Goal: Task Accomplishment & Management: Complete application form

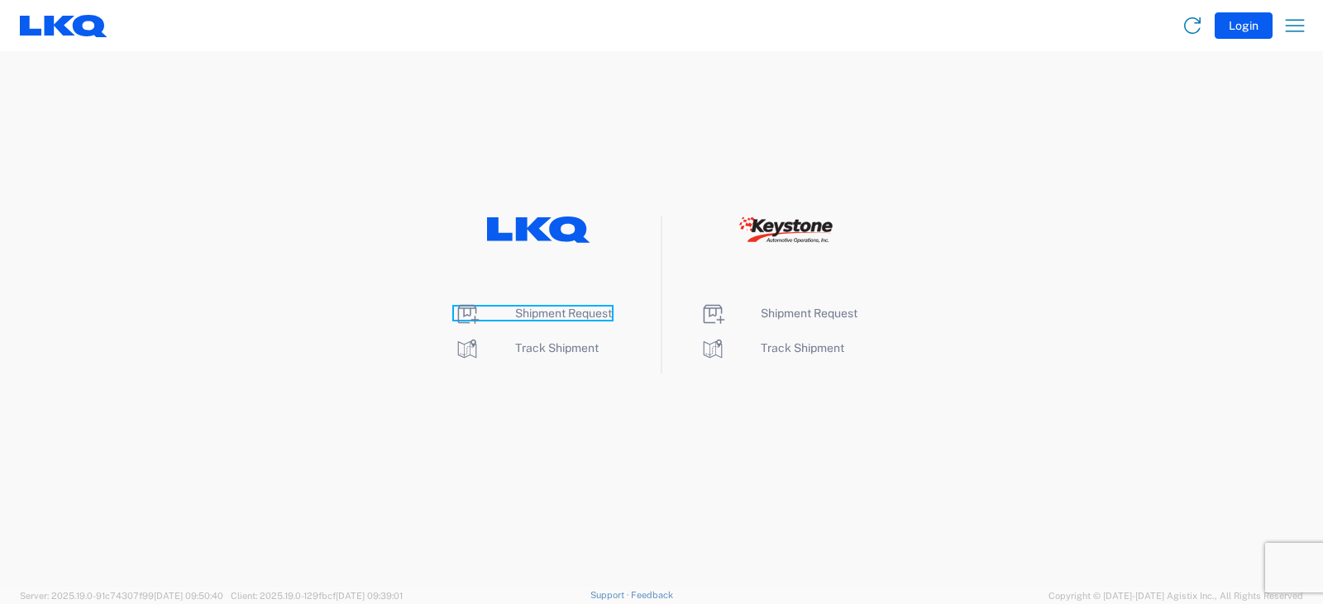
click at [535, 316] on span "Shipment Request" at bounding box center [563, 313] width 97 height 13
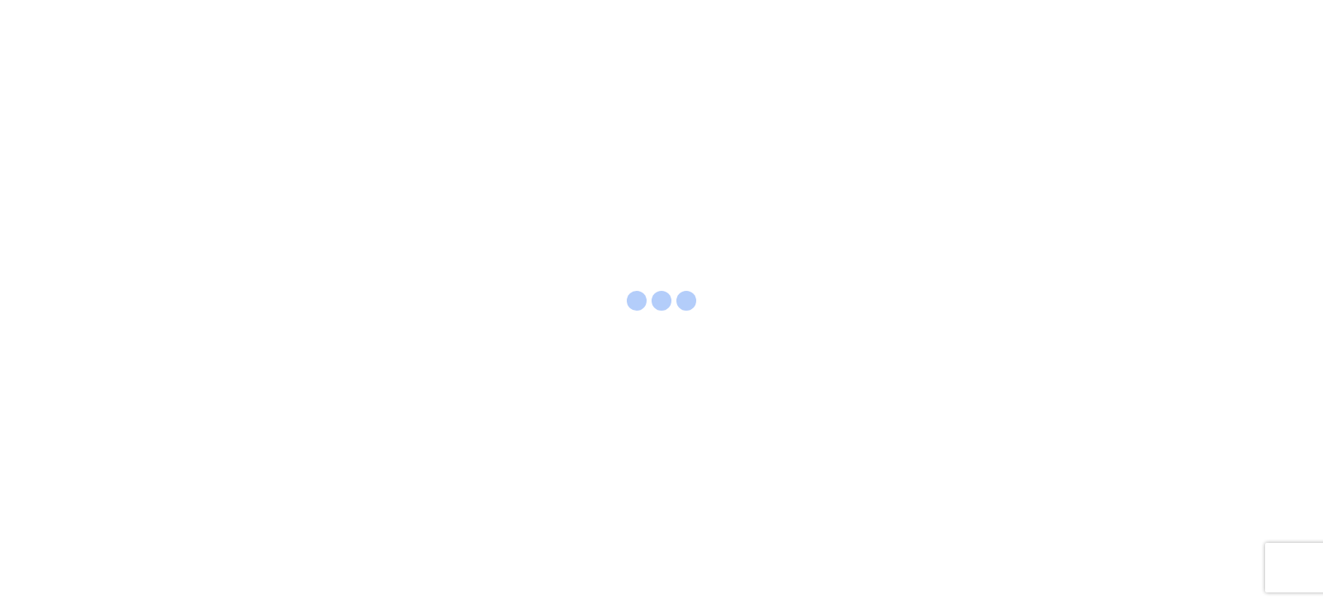
select select "FULL"
select select "LBS"
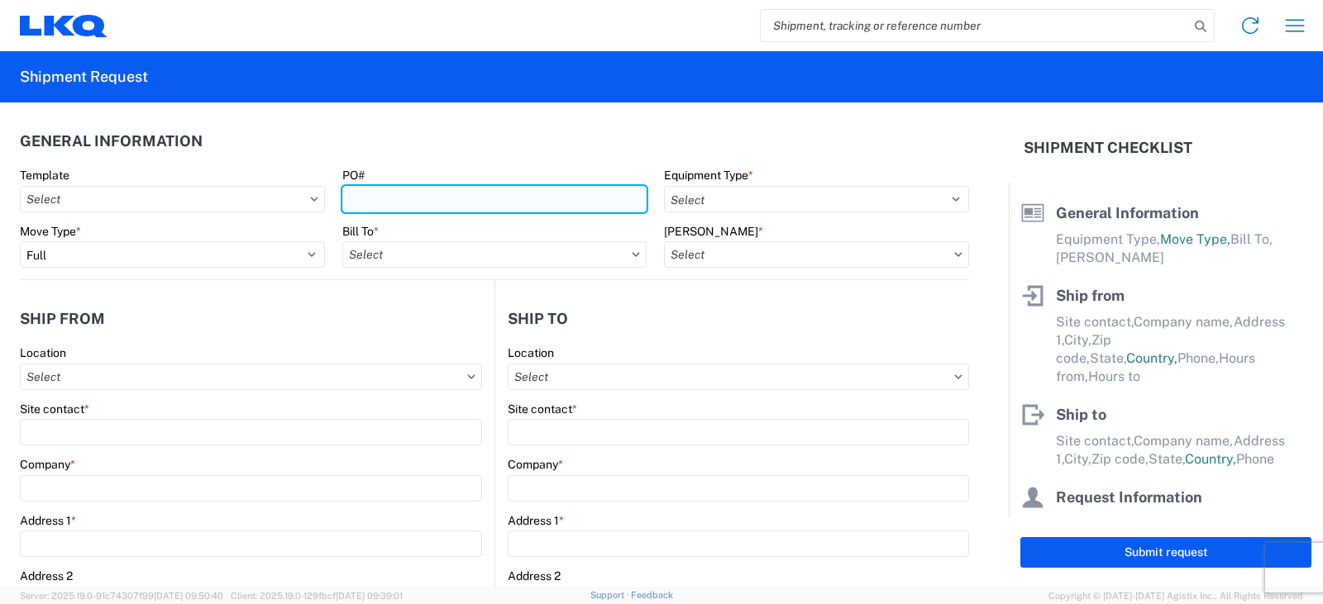
click at [360, 191] on input "PO#" at bounding box center [494, 199] width 305 height 26
type input "PWR#'S STEEL--127427, ALLOY--127426--BRADY B"
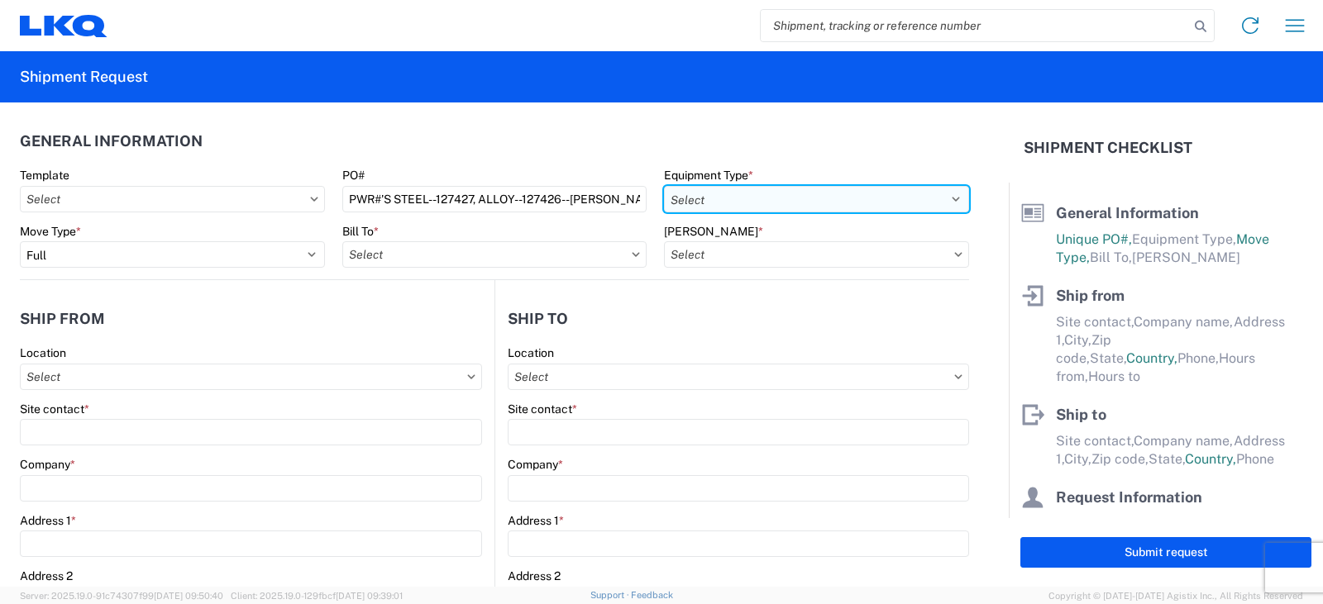
click at [728, 193] on select "Select 53’ Dry Van Flatbed Dropdeck (van) Lowboy (flatbed) Rail" at bounding box center [816, 199] width 305 height 26
select select "STDV"
click at [664, 186] on select "Select 53’ Dry Van Flatbed Dropdeck (van) Lowboy (flatbed) Rail" at bounding box center [816, 199] width 305 height 26
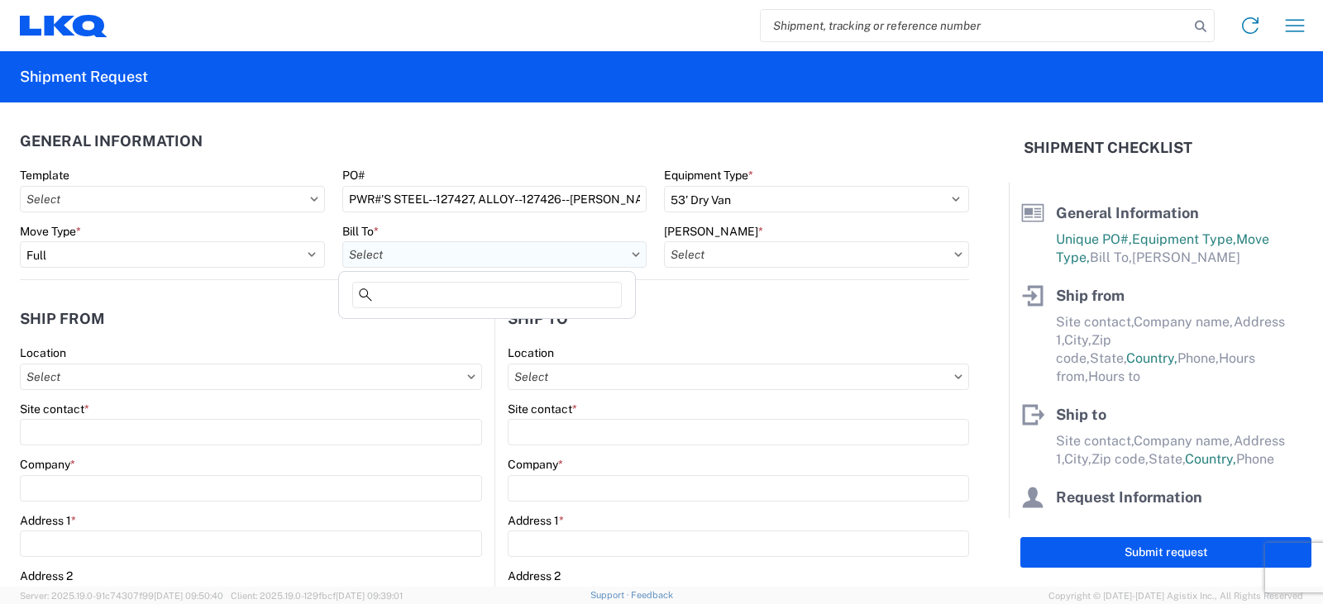
click at [420, 253] on input "text" at bounding box center [494, 254] width 305 height 26
type input "3238"
click at [423, 327] on div "3238 - Huntington IDC" at bounding box center [486, 328] width 289 height 26
type input "3238 - Huntington IDC"
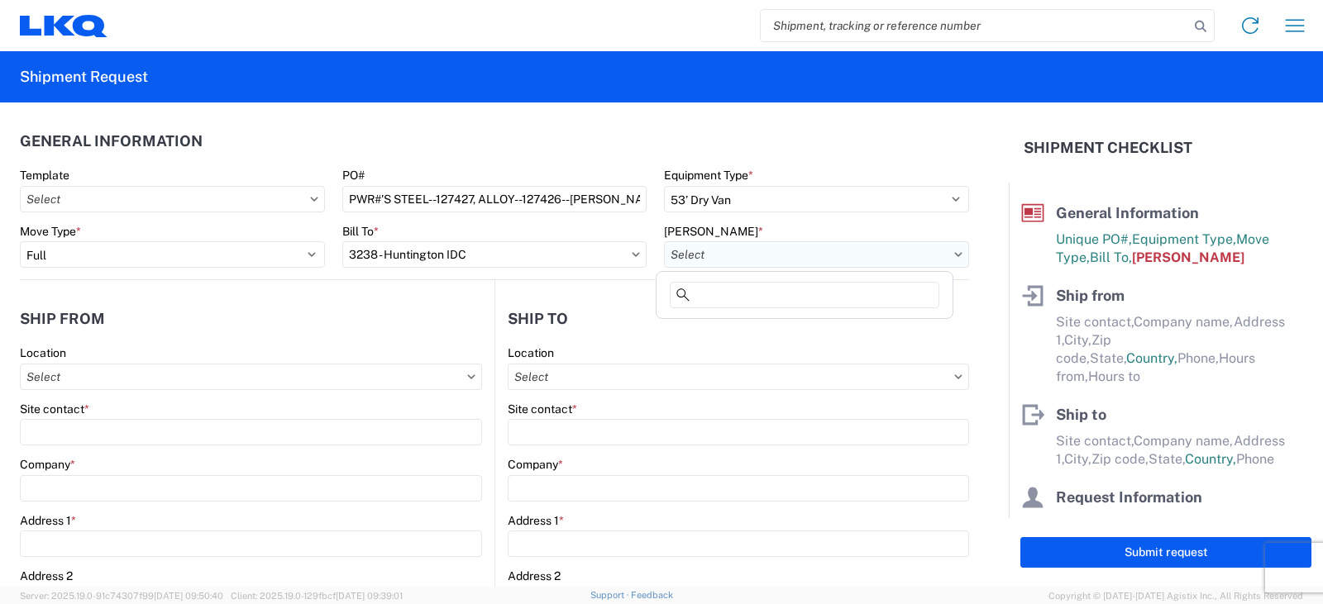
click at [719, 254] on input "text" at bounding box center [816, 254] width 305 height 26
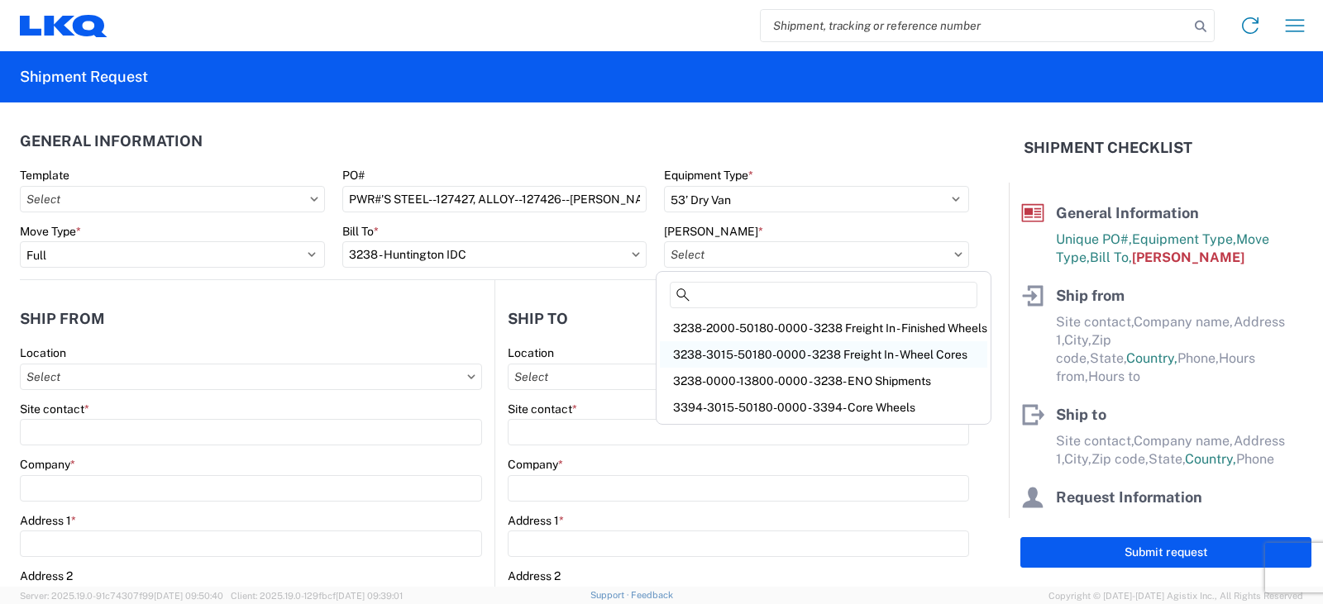
click at [741, 356] on div "3238-3015-50180-0000 - 3238 Freight In - Wheel Cores" at bounding box center [823, 354] width 327 height 26
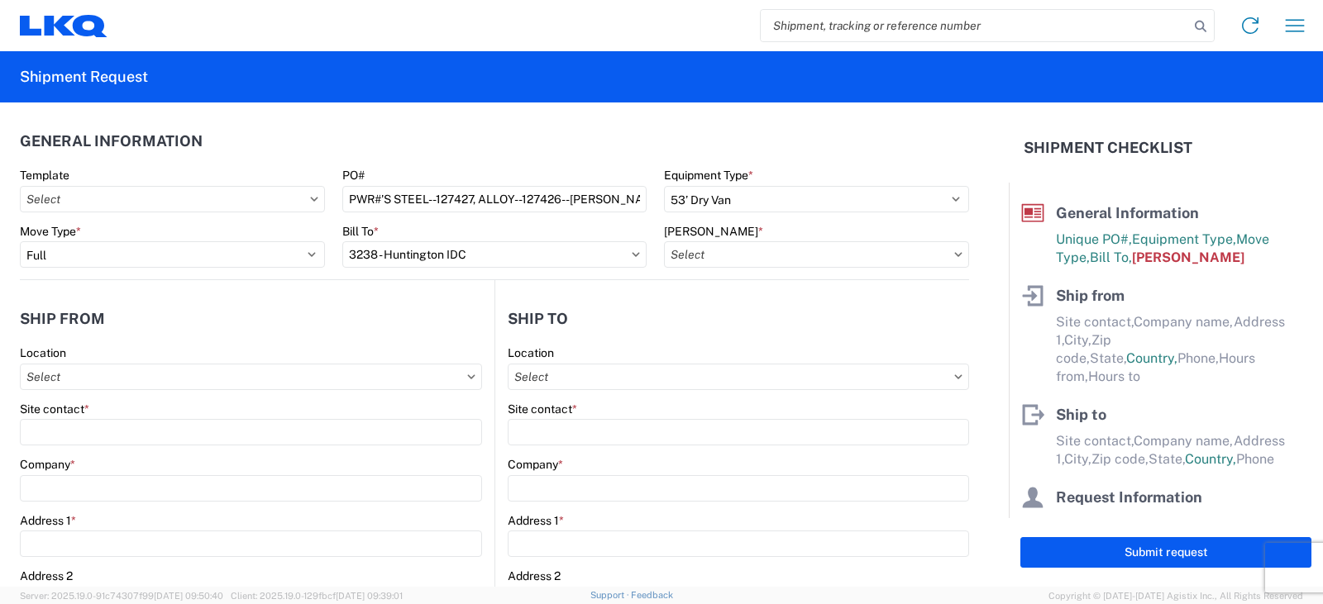
type input "3238-3015-50180-0000 - 3238 Freight In - Wheel Cores"
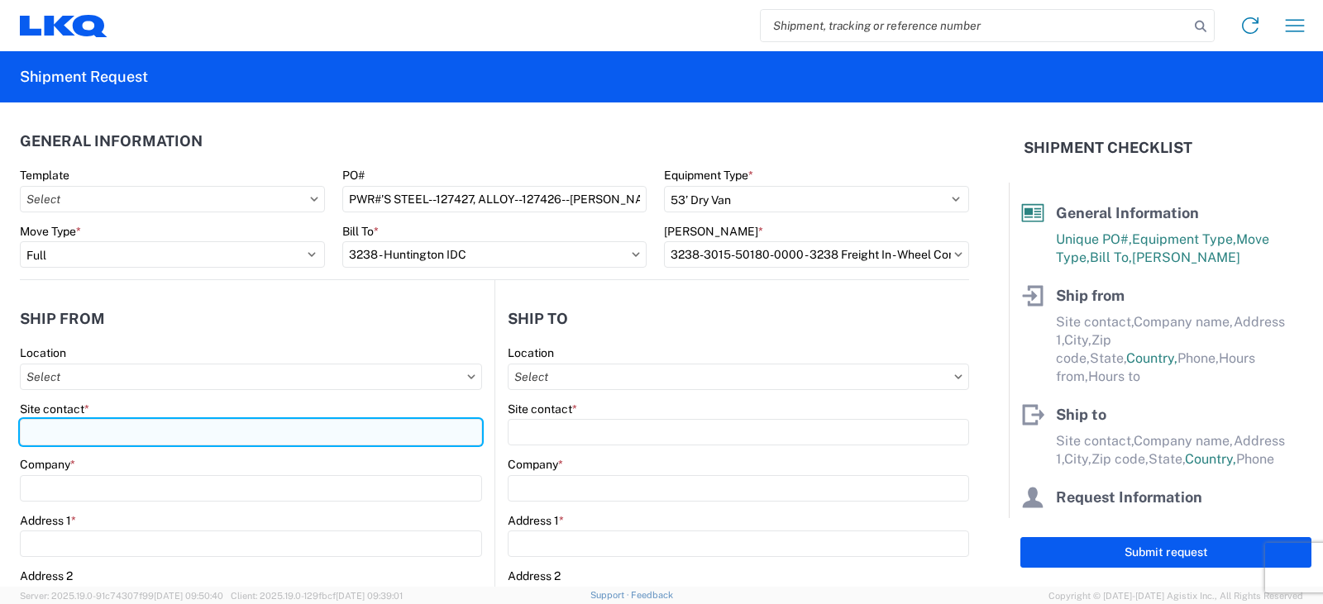
click at [48, 432] on input "Site contact *" at bounding box center [251, 432] width 462 height 26
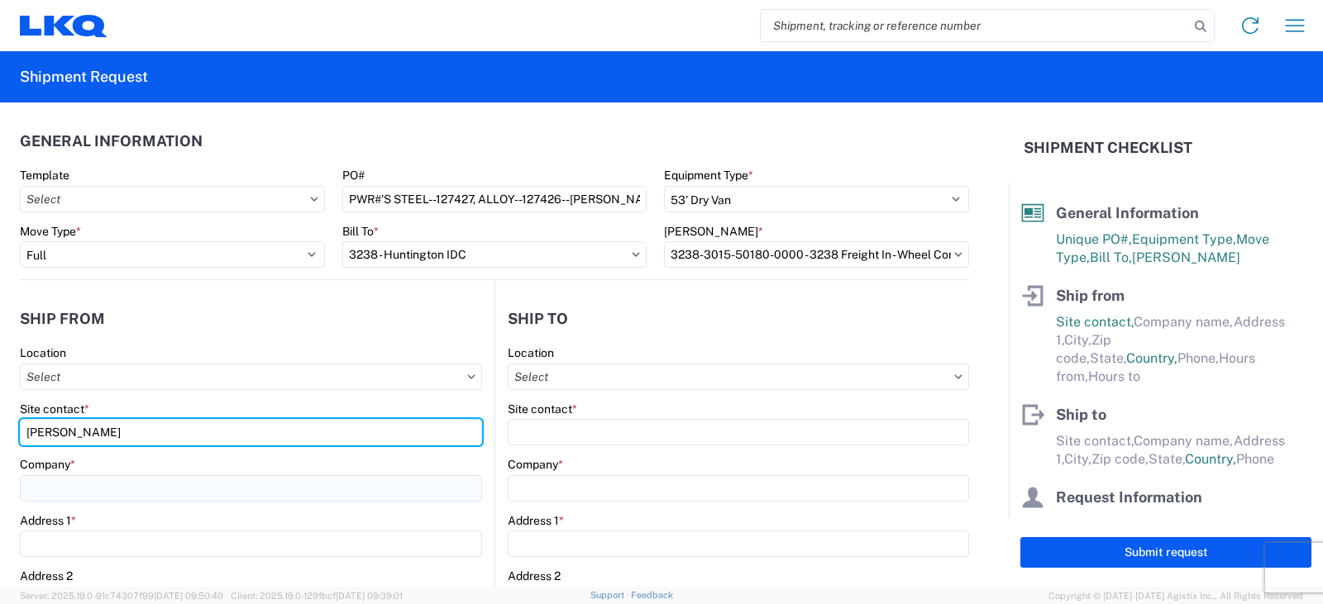
type input "RONNIE RAINES"
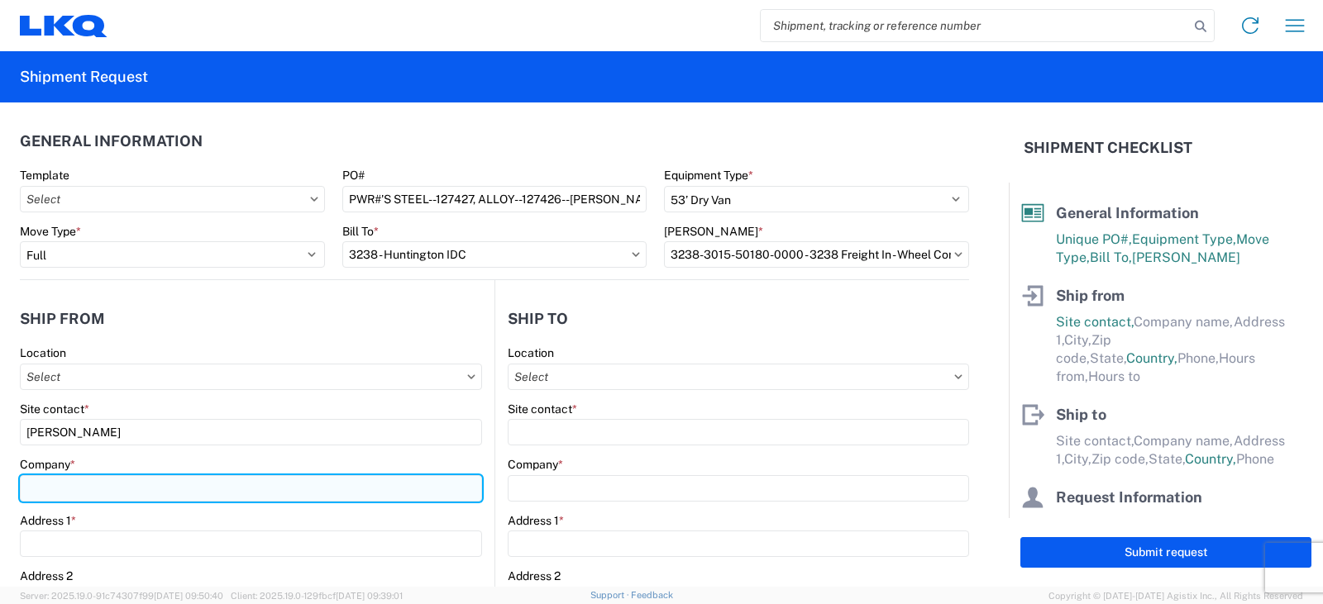
click at [52, 486] on input "Company *" at bounding box center [251, 488] width 462 height 26
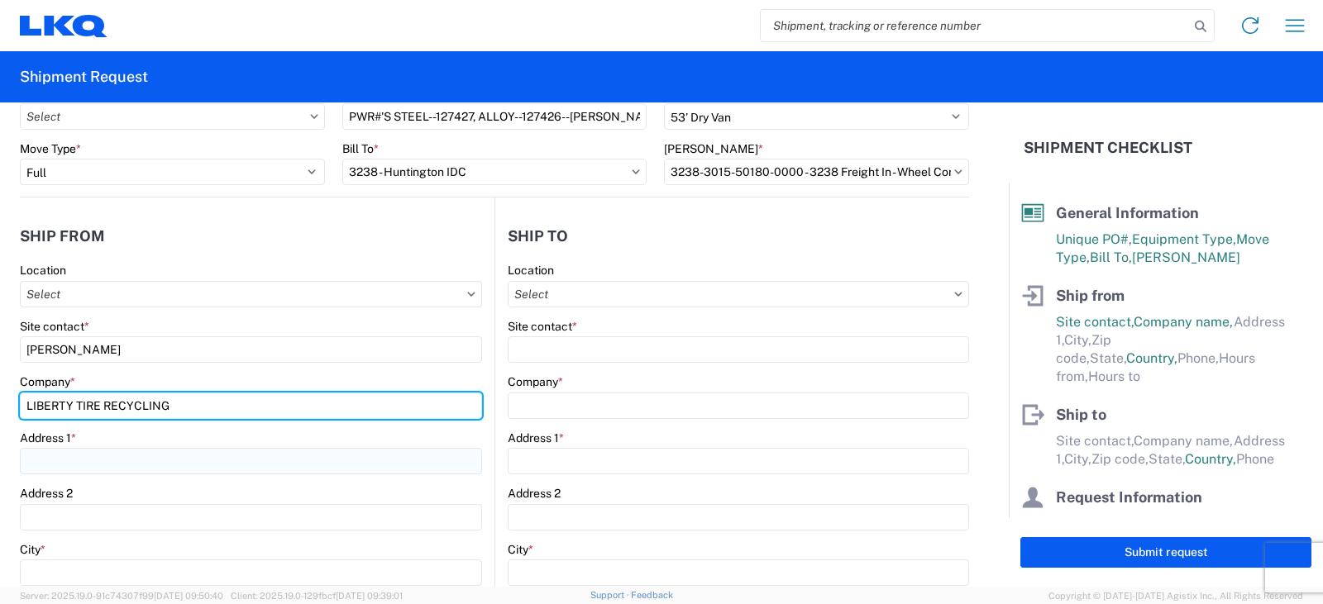
type input "LIBERTY TIRE RECYCLING"
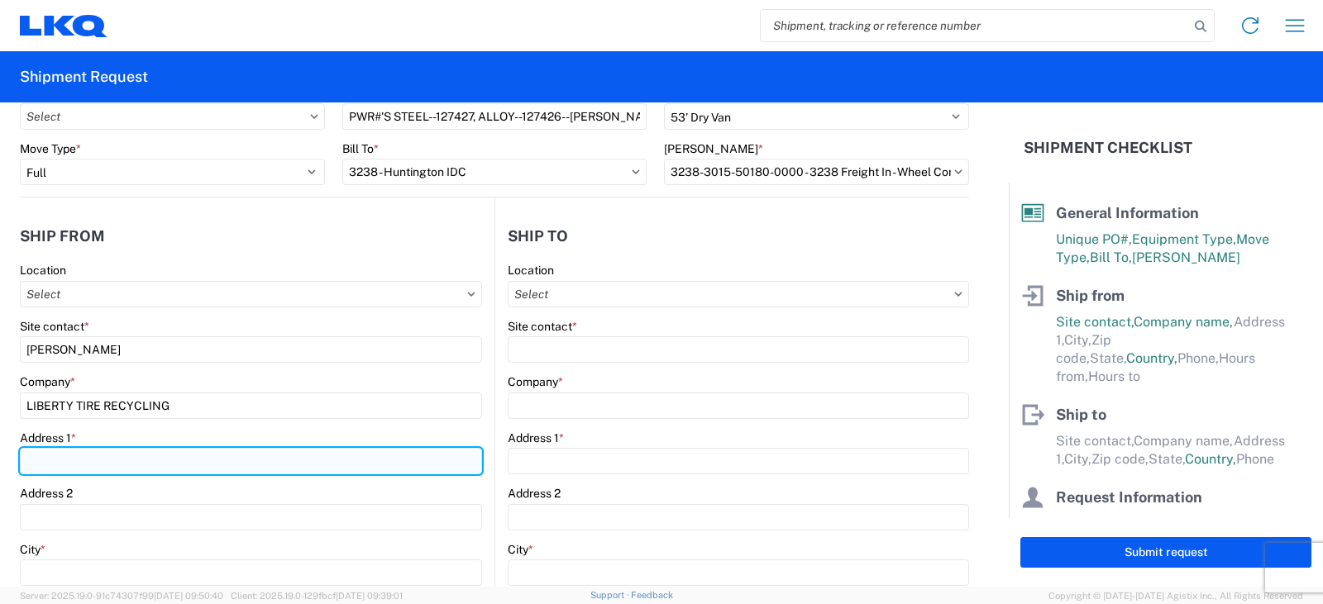
click at [55, 465] on input "Address 1 *" at bounding box center [251, 461] width 462 height 26
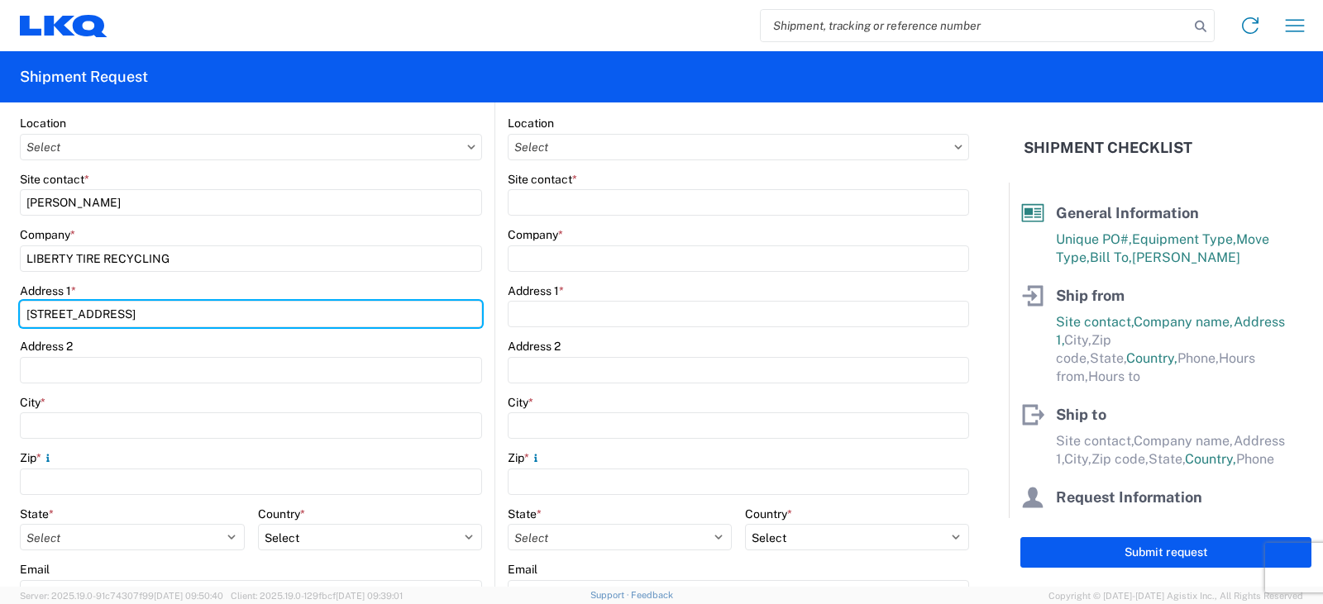
scroll to position [248, 0]
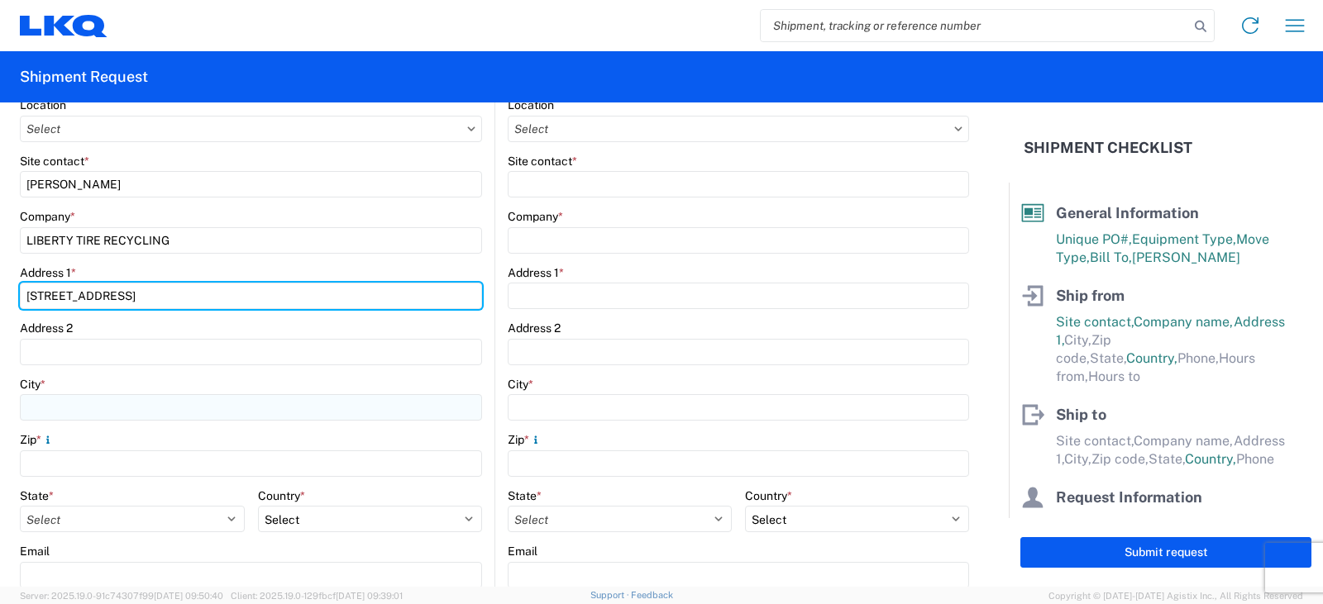
type input "2058 HWY 145"
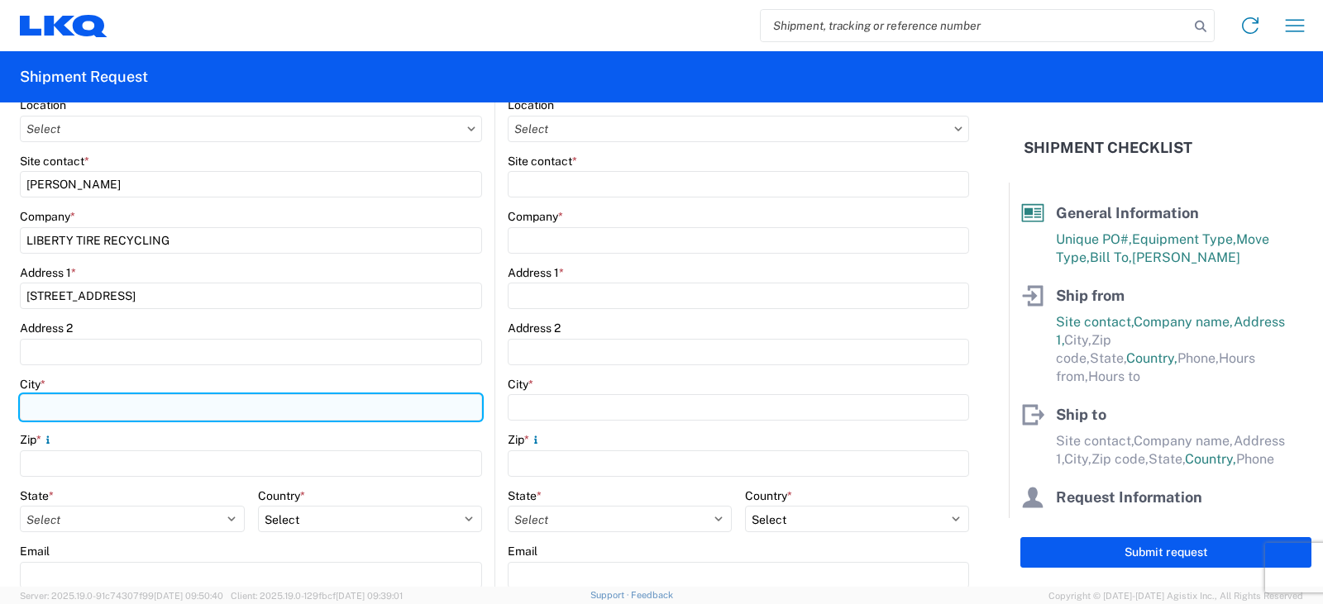
click at [40, 403] on input "City *" at bounding box center [251, 407] width 462 height 26
type input "SALTILLO"
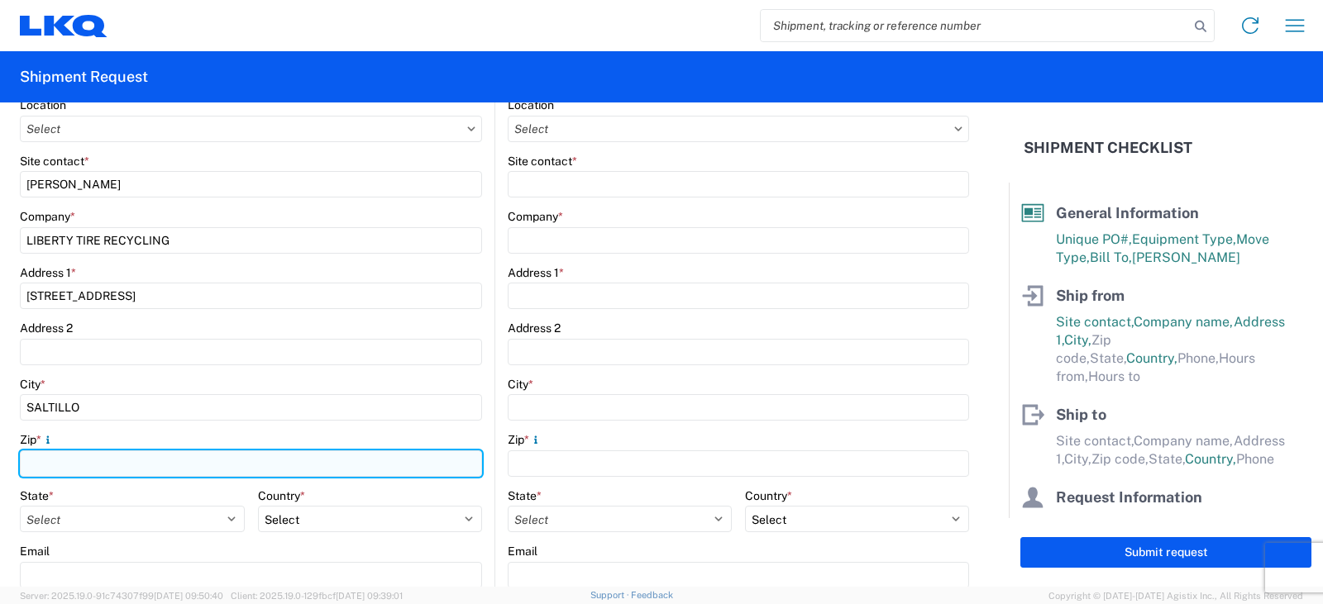
click at [40, 468] on input "Zip *" at bounding box center [251, 464] width 462 height 26
type input "38866"
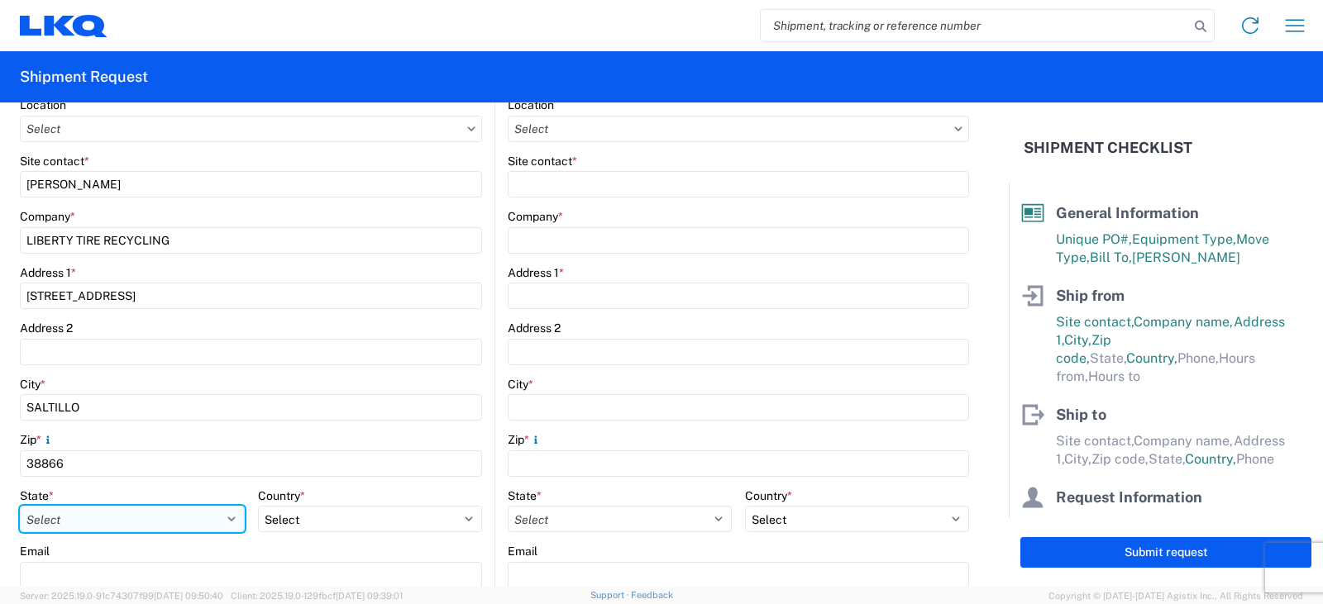
click at [214, 525] on select "Select Alabama Alaska Arizona Arkansas Armed Forces Americas Armed Forces Europ…" at bounding box center [132, 519] width 225 height 26
click at [20, 506] on select "Select Alabama Alaska Arizona Arkansas Armed Forces Americas Armed Forces Europ…" at bounding box center [132, 519] width 225 height 26
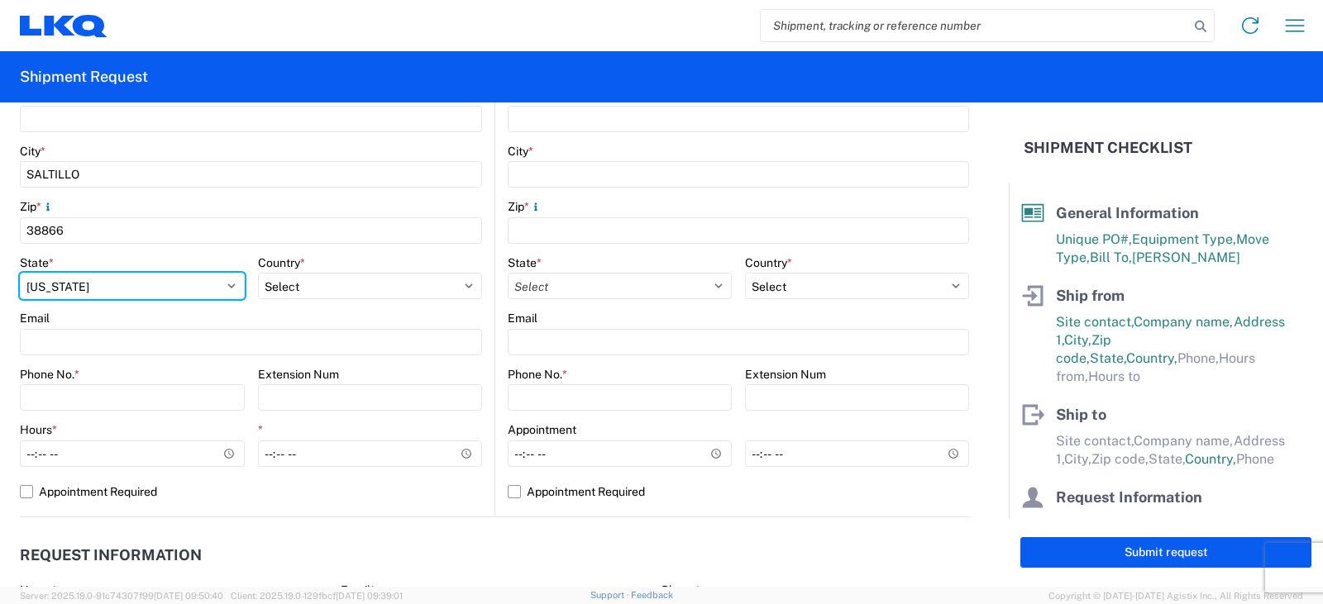
scroll to position [579, 0]
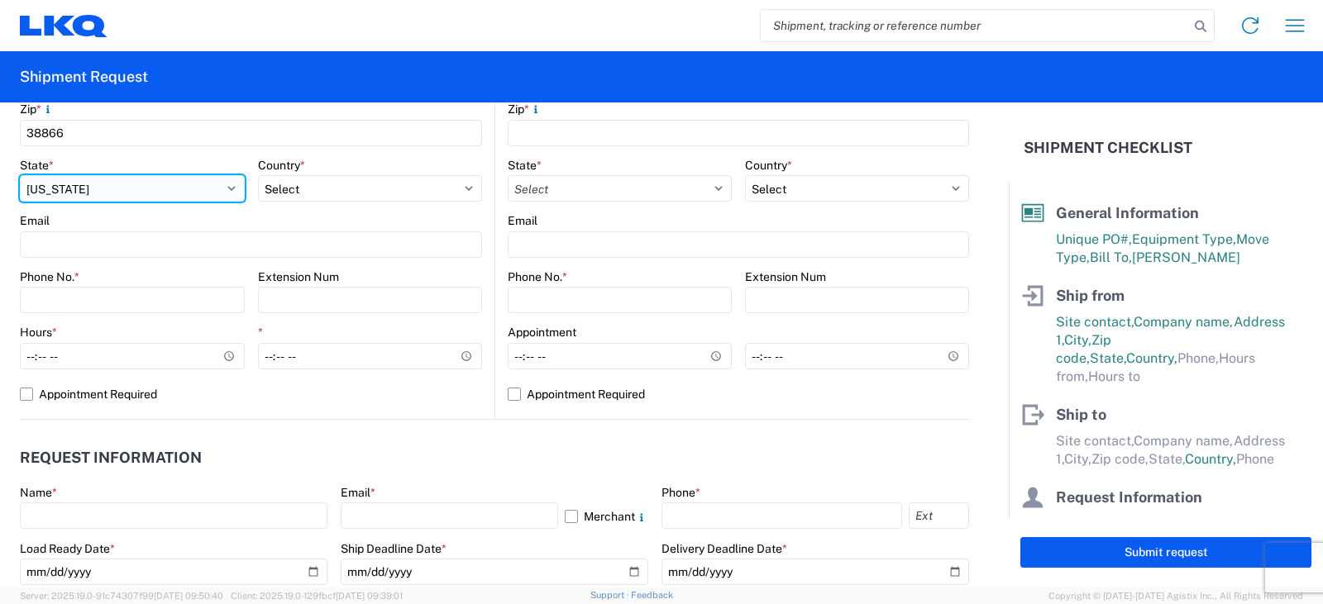
click at [227, 189] on select "Select Alabama Alaska Arizona Arkansas Armed Forces Americas Armed Forces Europ…" at bounding box center [132, 188] width 225 height 26
select select "MS"
click at [20, 175] on select "Select Alabama Alaska Arizona Arkansas Armed Forces Americas Armed Forces Europ…" at bounding box center [132, 188] width 225 height 26
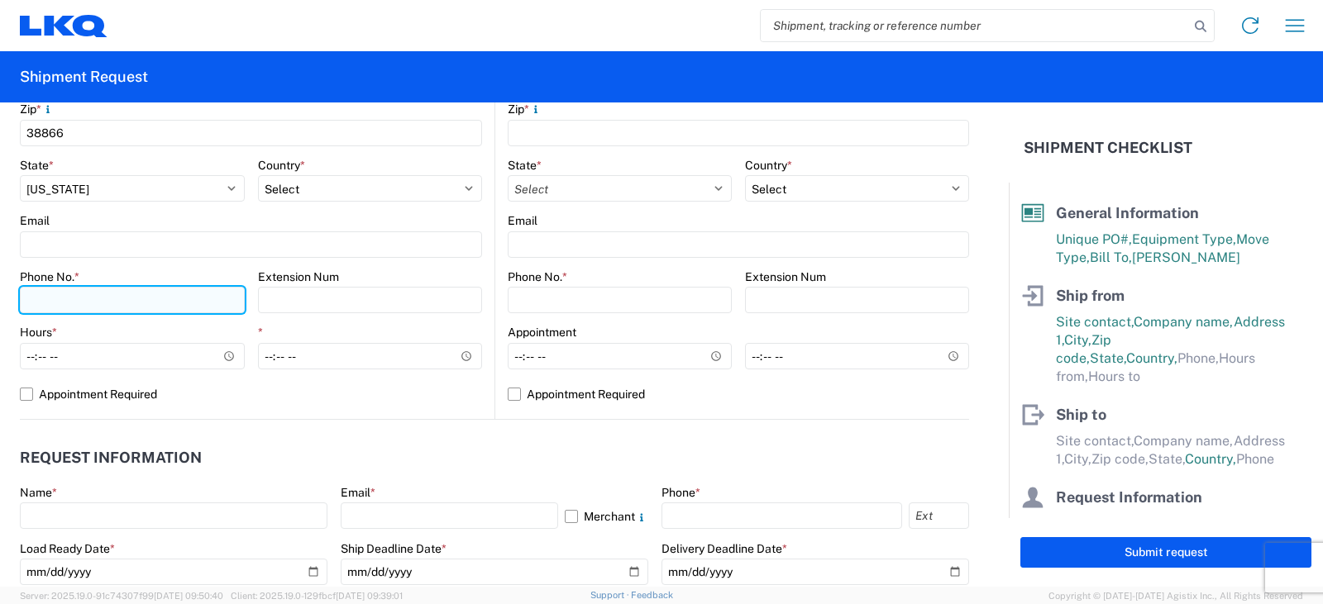
click at [36, 301] on input "Phone No. *" at bounding box center [132, 300] width 225 height 26
type input "662-507-8225"
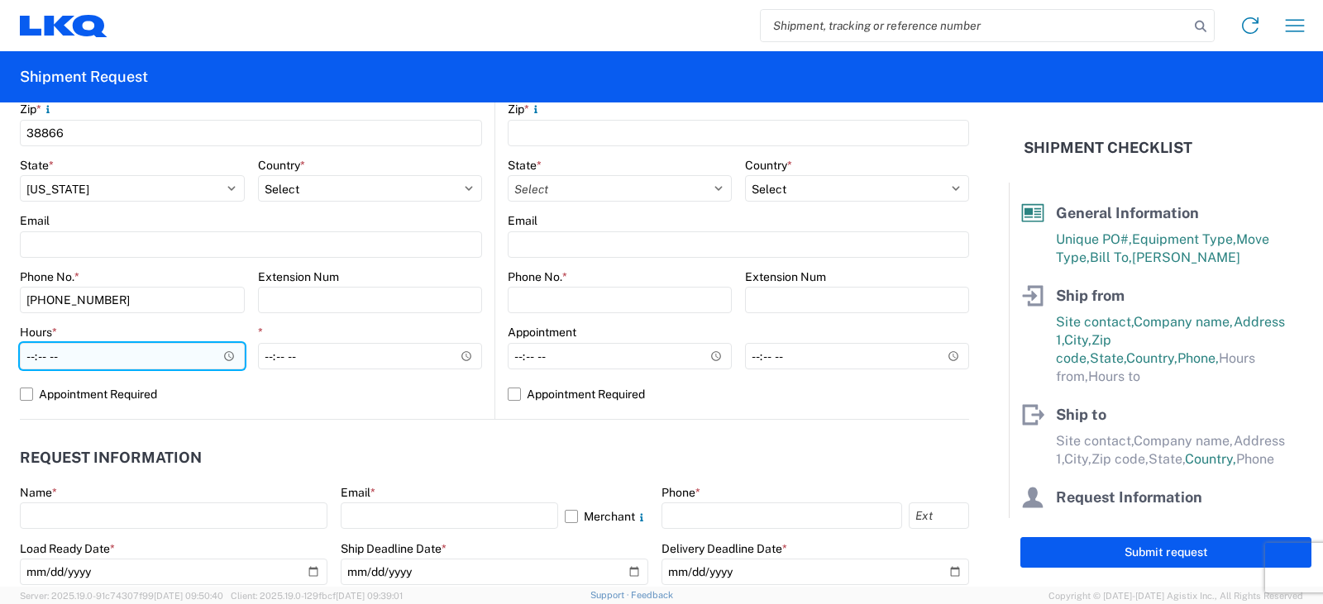
click at [36, 358] on input "Hours *" at bounding box center [132, 356] width 225 height 26
type input "07:30"
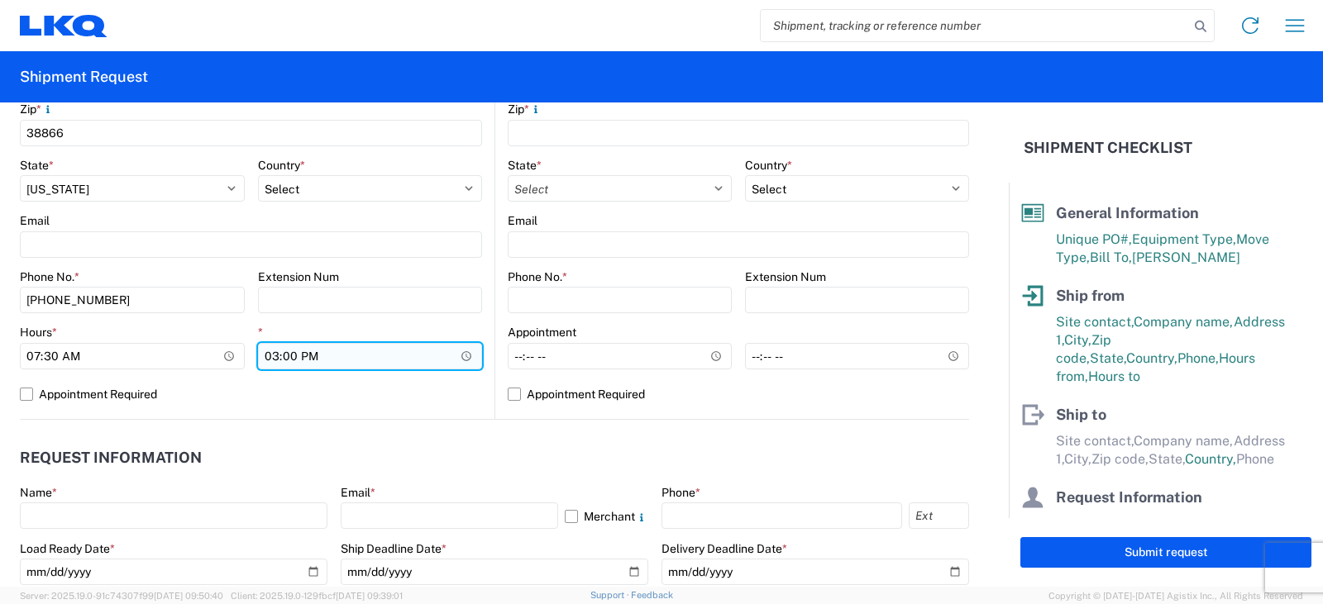
click at [327, 360] on input "15:00" at bounding box center [370, 356] width 225 height 26
click at [270, 356] on input "15:00" at bounding box center [370, 356] width 225 height 26
click at [265, 357] on input "11:00" at bounding box center [370, 356] width 225 height 26
type input "10:00"
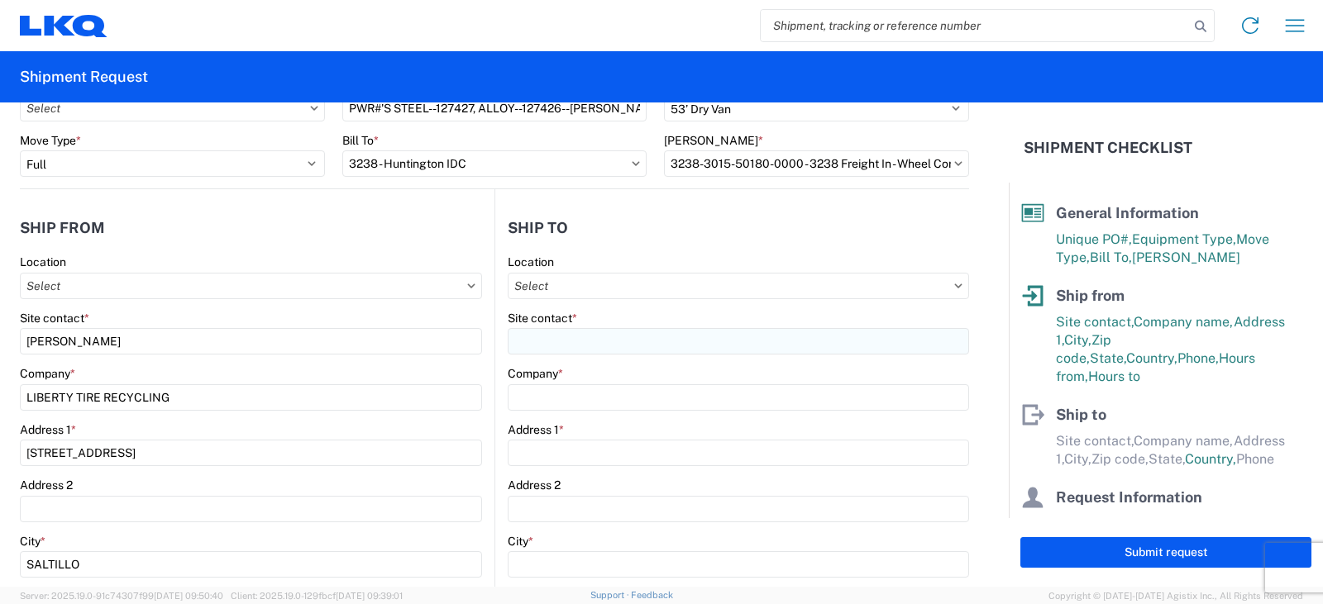
scroll to position [83, 0]
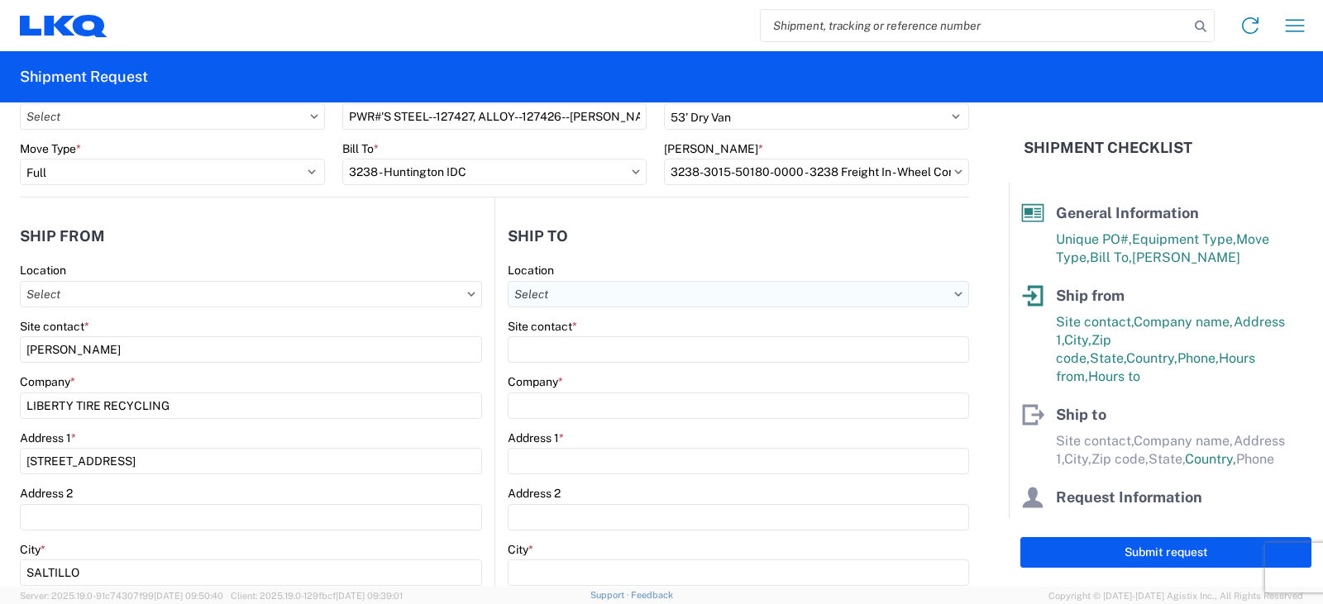
click at [528, 295] on input "text" at bounding box center [738, 294] width 461 height 26
type input "3238"
click at [566, 368] on div "3238 - Huntington IDC" at bounding box center [650, 368] width 289 height 26
type input "3238 - Huntington IDC"
type input "LKQ Corporation"
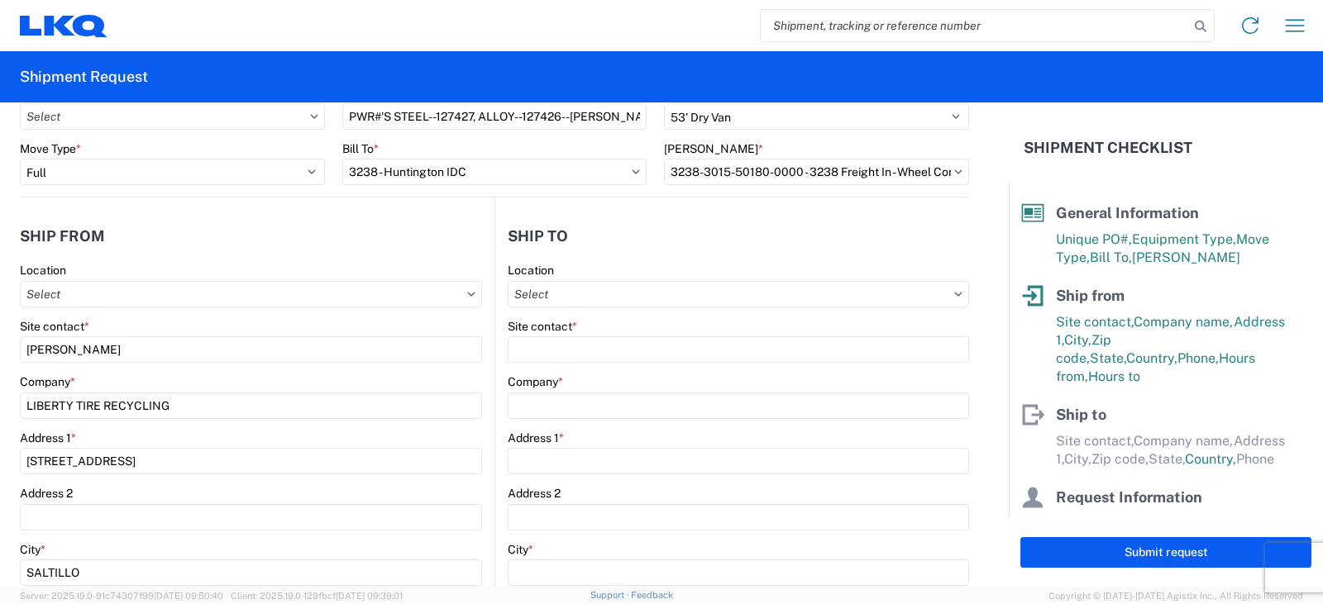
type input "1870 Riverfork Drive W"
type input "Huntington"
type input "46750"
select select "US"
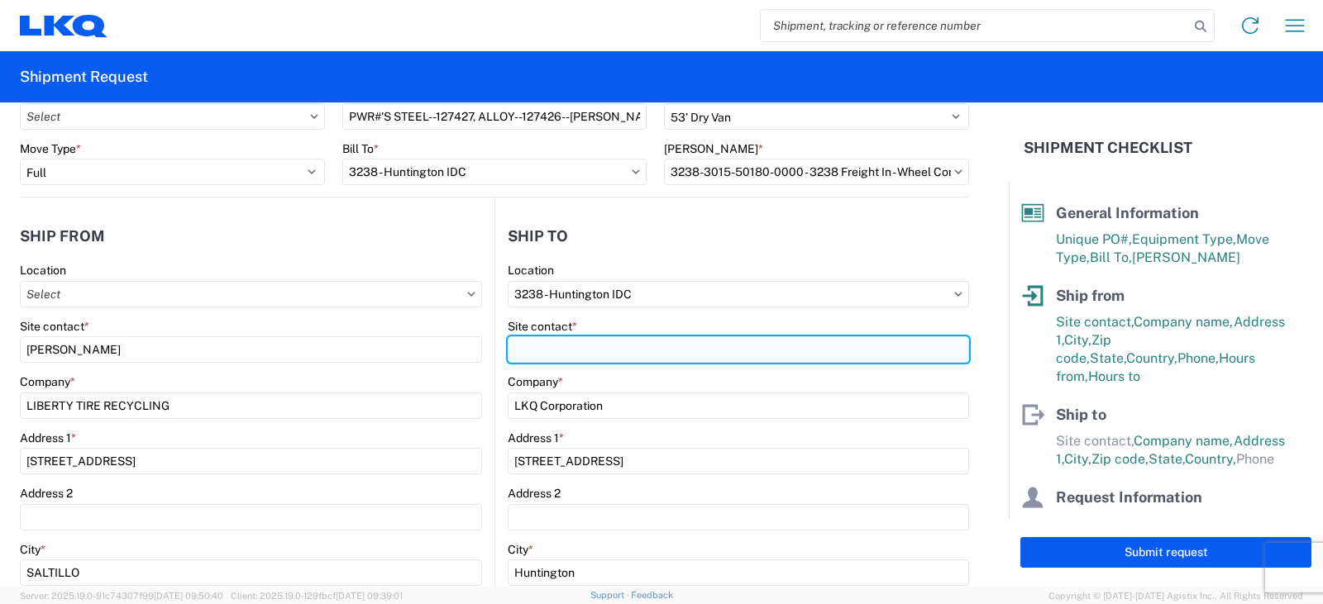
click at [525, 352] on input "Site contact *" at bounding box center [738, 350] width 461 height 26
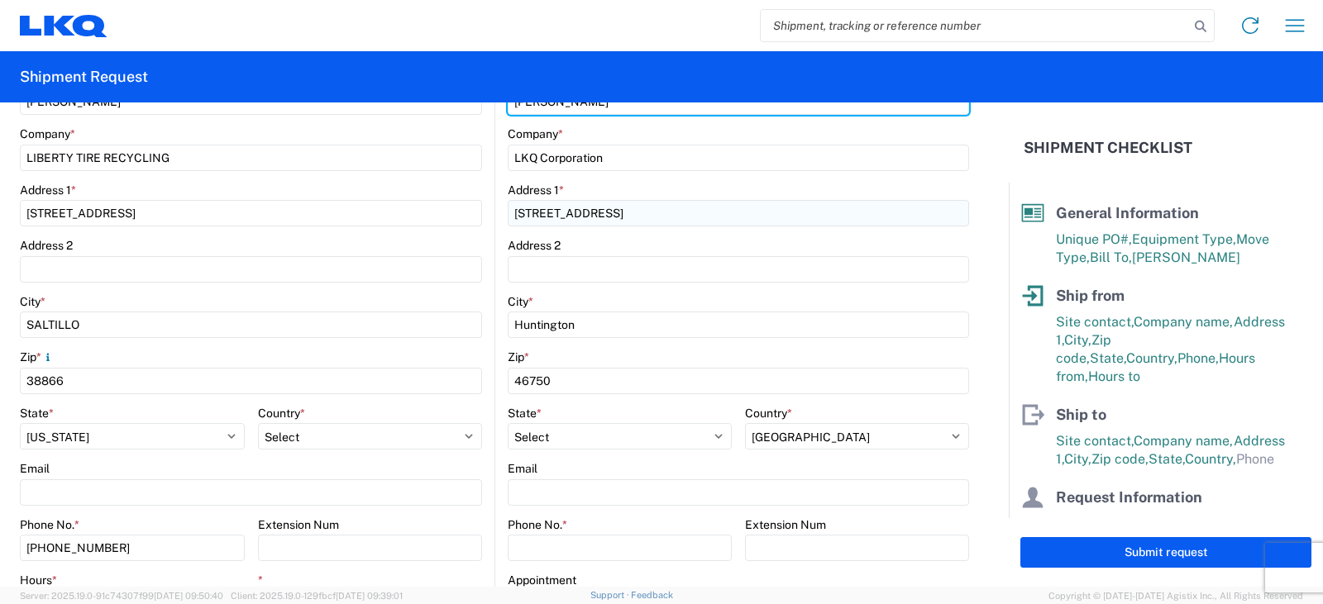
scroll to position [579, 0]
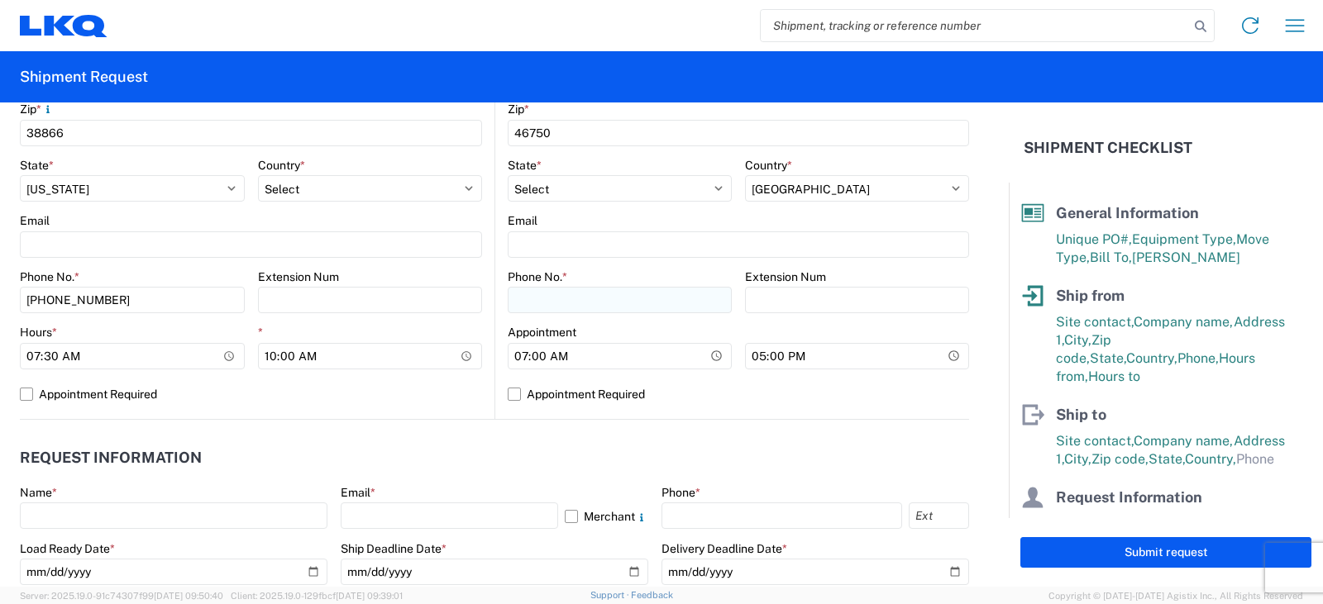
type input "DEE SNEAD"
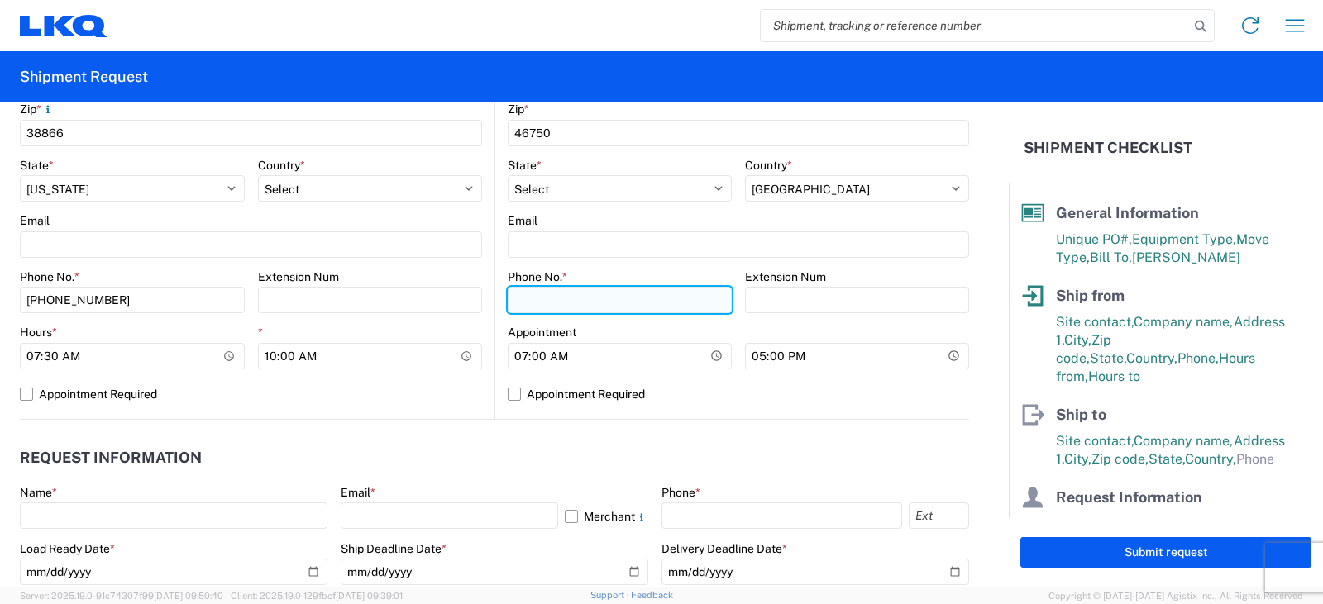
click at [529, 299] on input "Phone No. *" at bounding box center [620, 300] width 224 height 26
type input "260-359-7402"
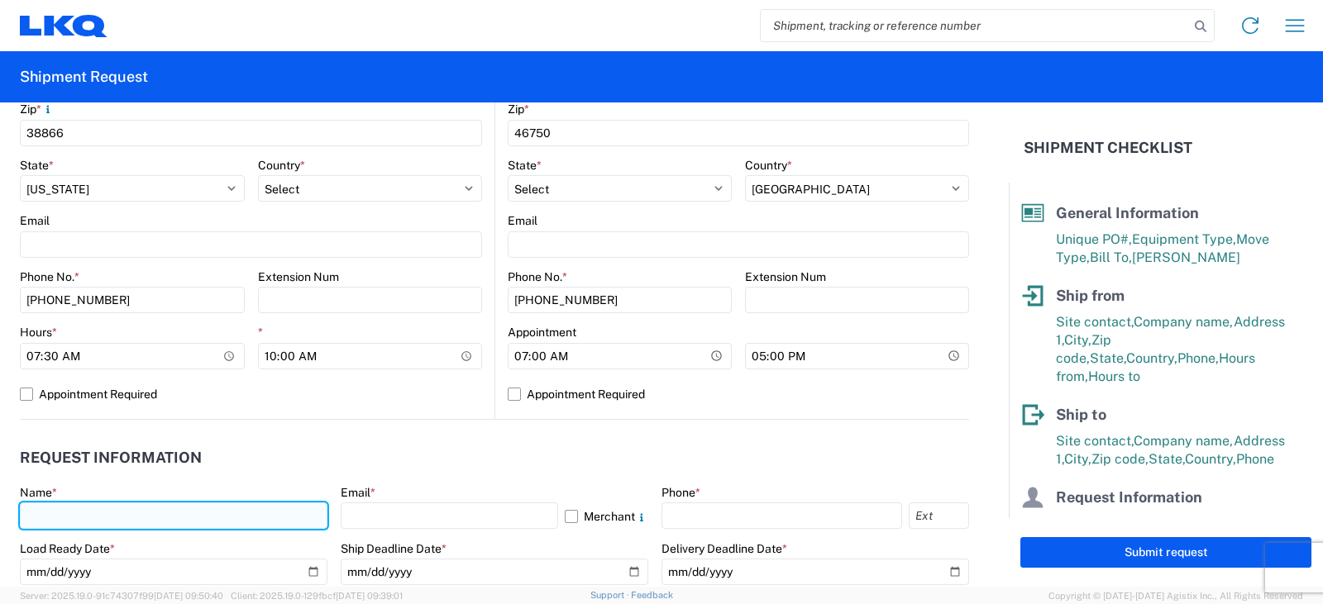
click at [33, 513] on input "text" at bounding box center [174, 516] width 308 height 26
type input "DEE SNEAD"
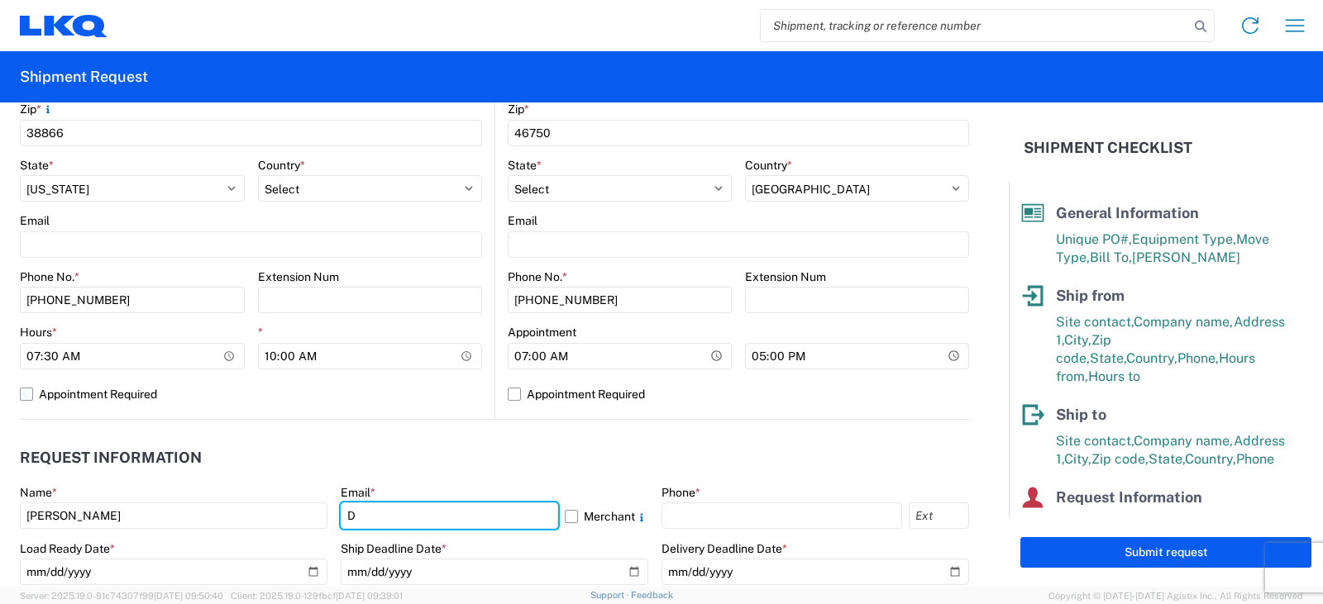
type input "drsnead@lkqcorp.com, bbenson@lkqcorp.com"
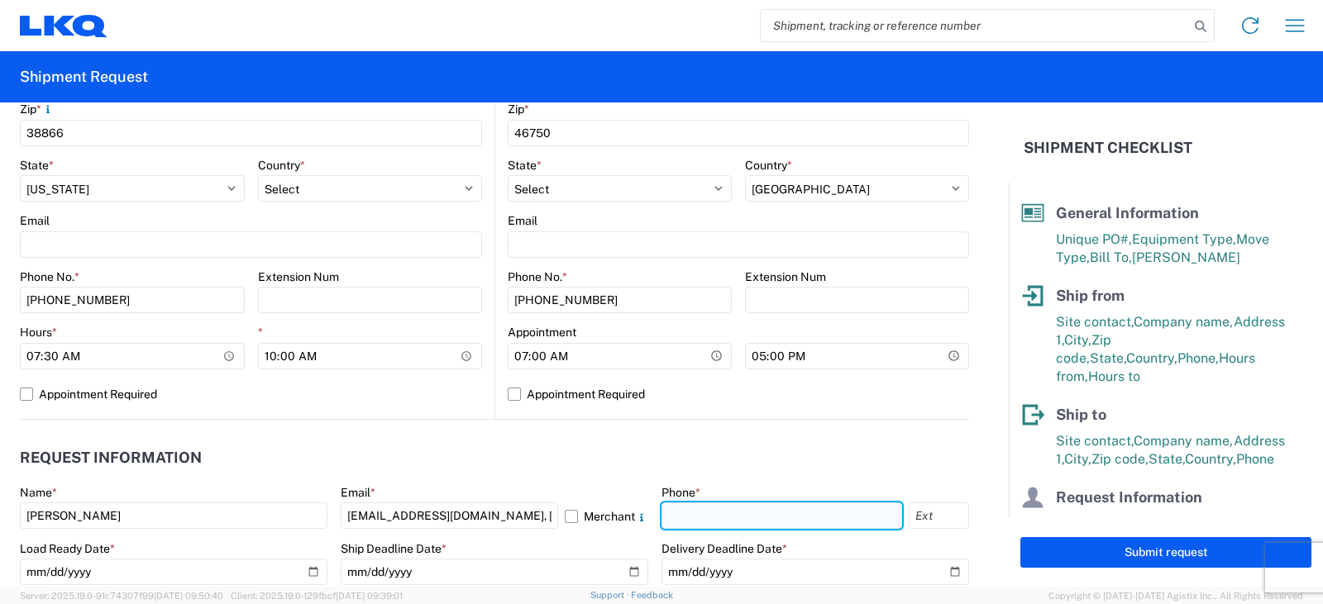
click at [680, 512] on input "text" at bounding box center [781, 516] width 241 height 26
type input "260-359-7402"
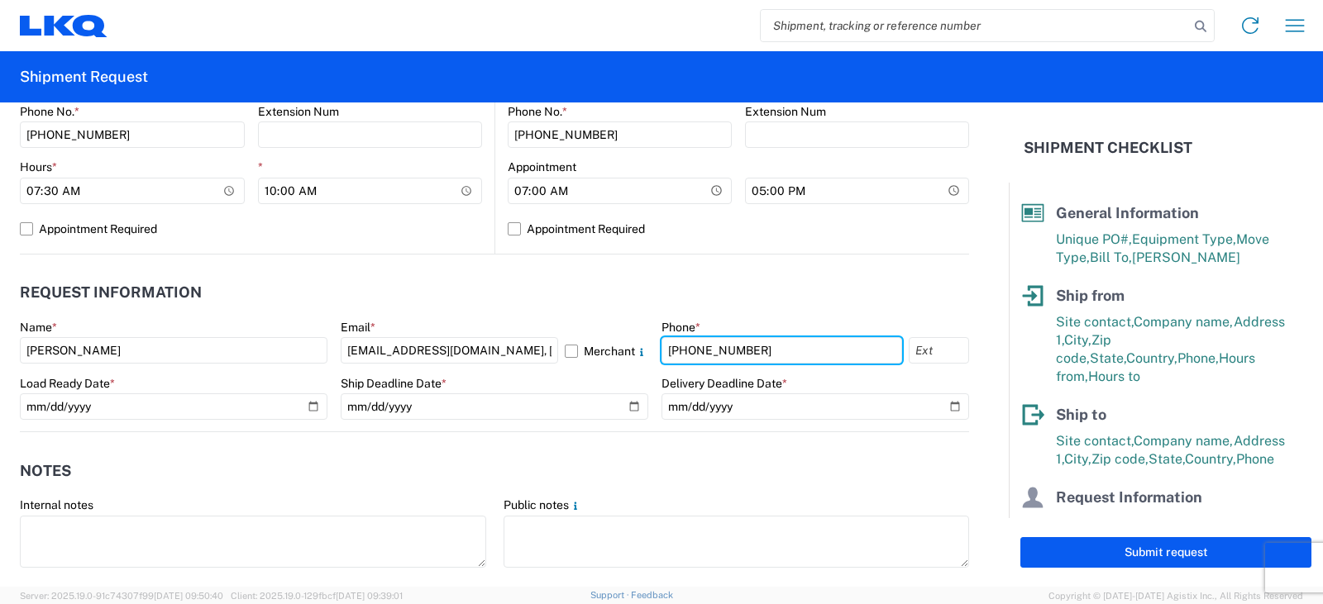
scroll to position [827, 0]
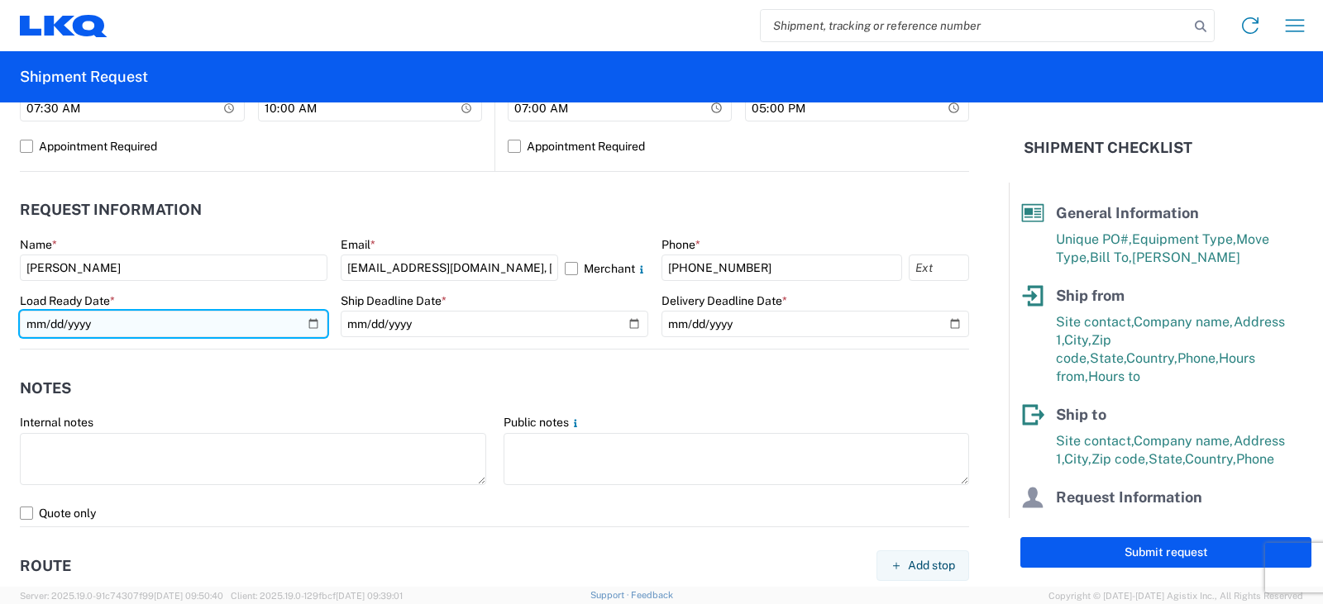
click at [308, 323] on input "date" at bounding box center [174, 324] width 308 height 26
type input "2025-09-18"
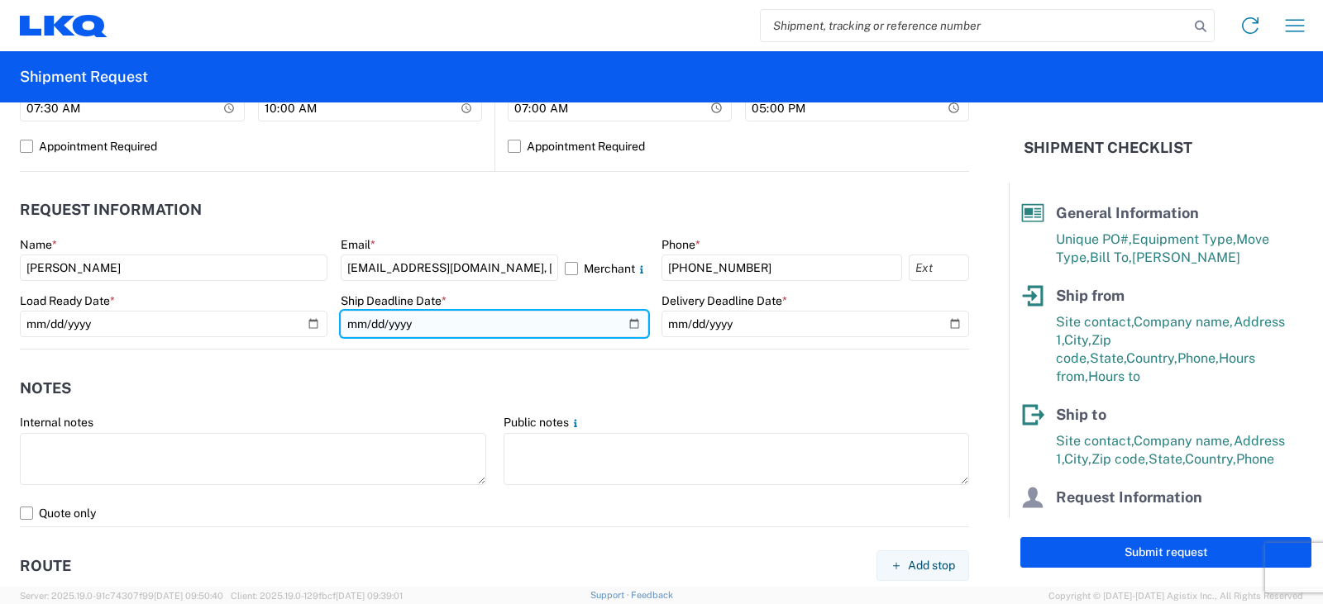
click at [625, 325] on input "date" at bounding box center [495, 324] width 308 height 26
type input "2025-09-18"
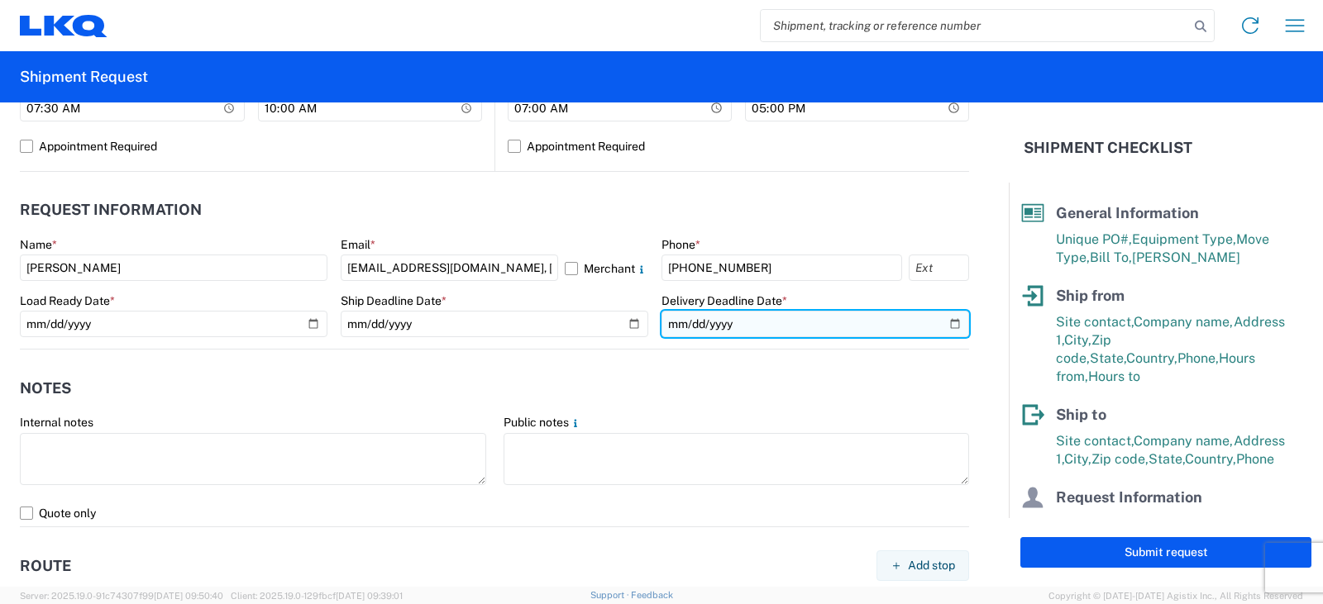
click at [941, 321] on input "date" at bounding box center [815, 324] width 308 height 26
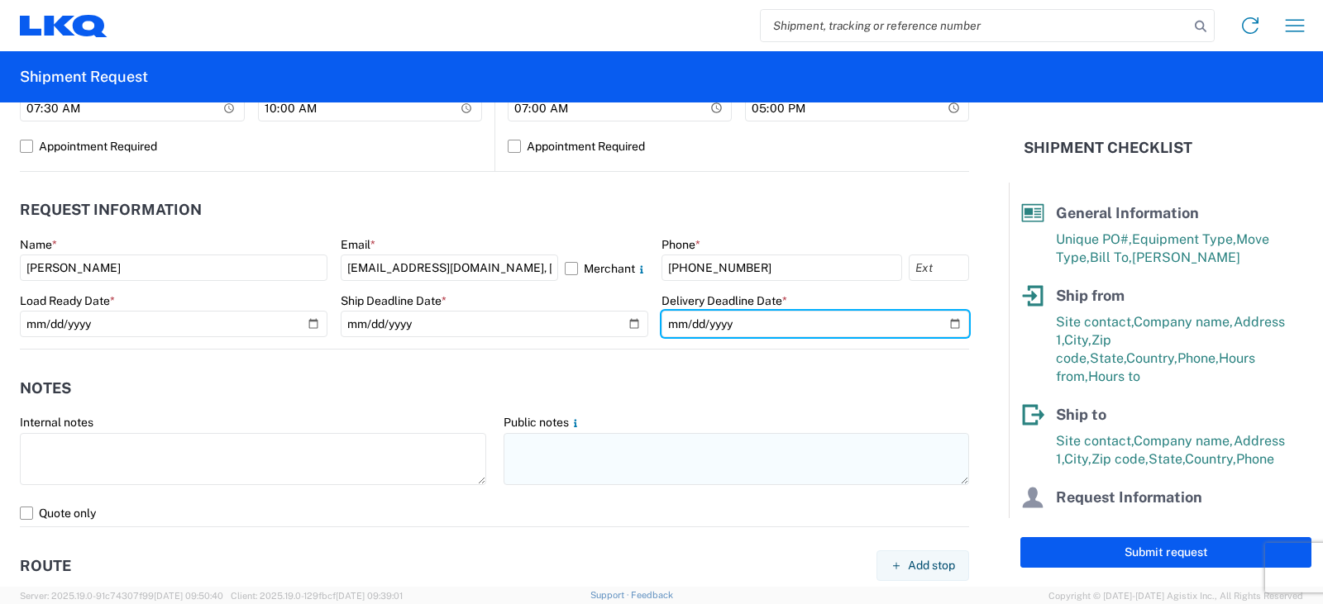
type input "2025-09-19"
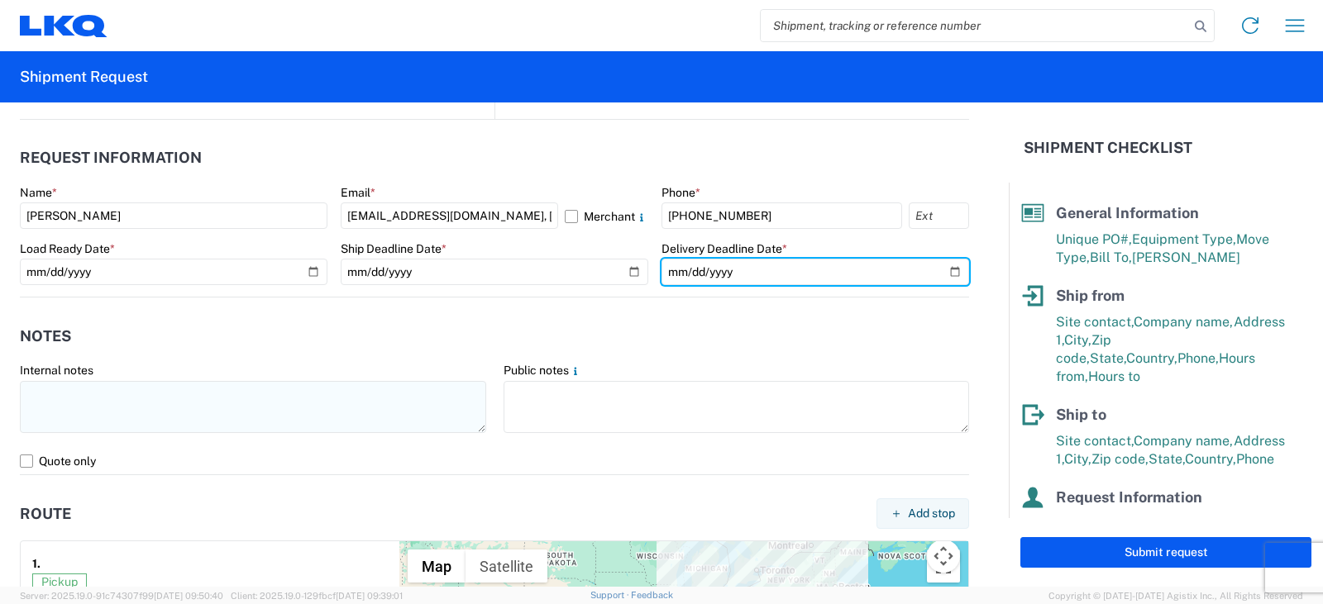
scroll to position [744, 0]
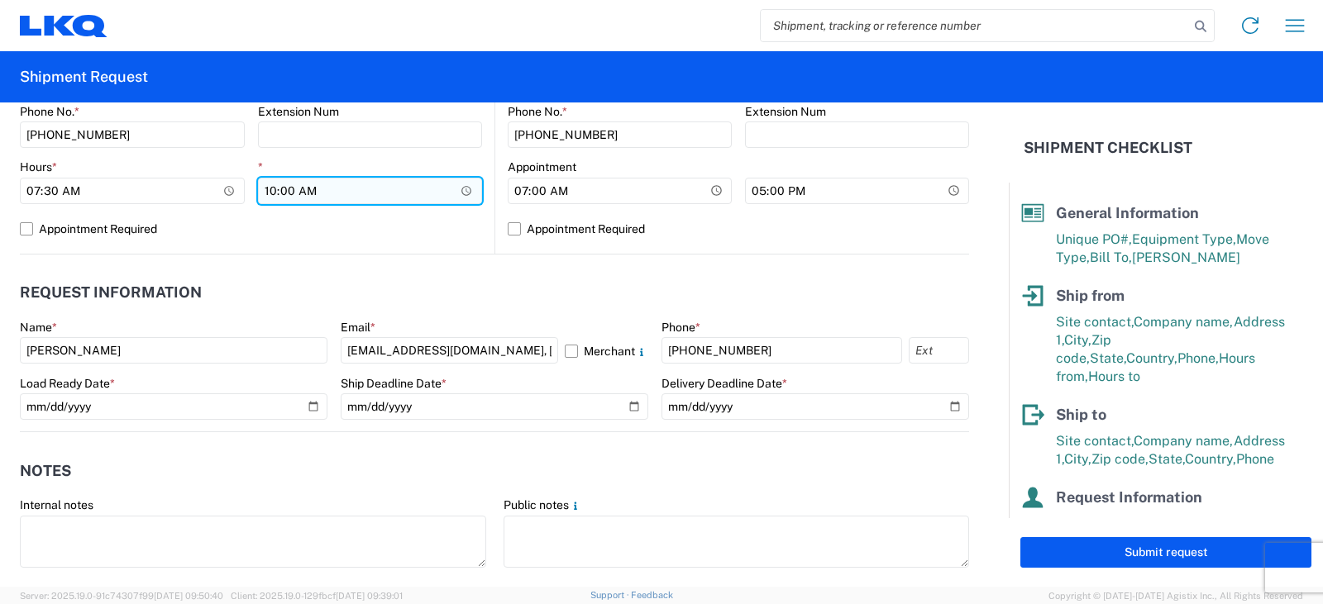
click at [267, 192] on input "10:00" at bounding box center [370, 191] width 225 height 26
type input "09:30"
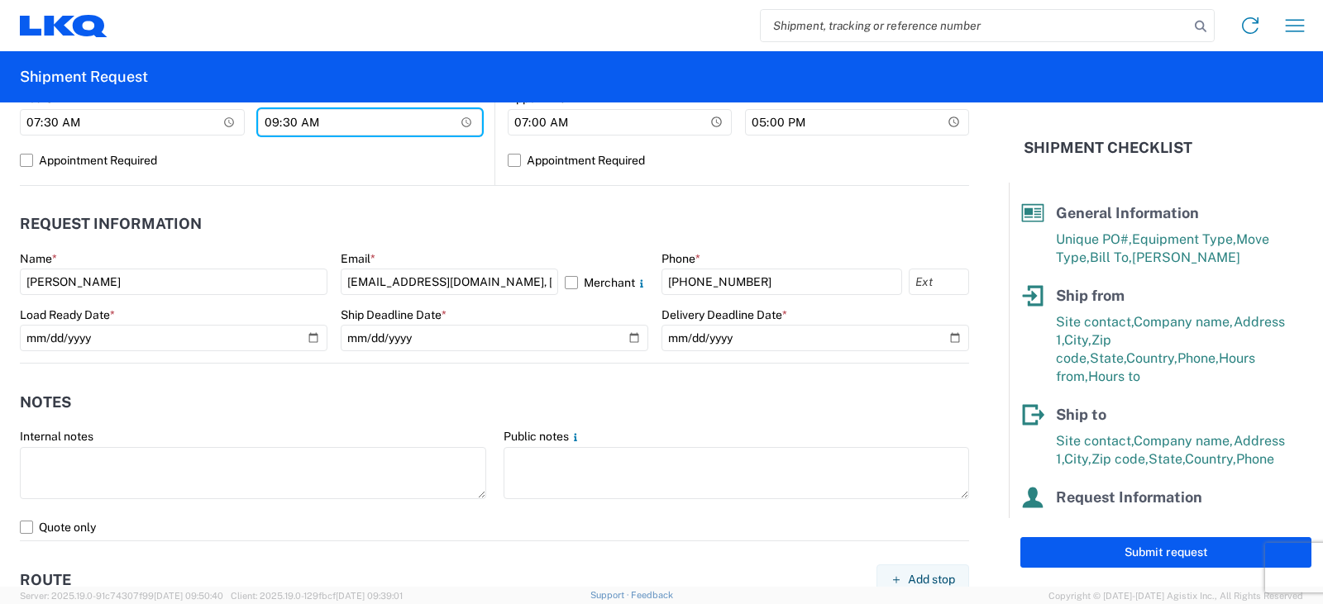
scroll to position [909, 0]
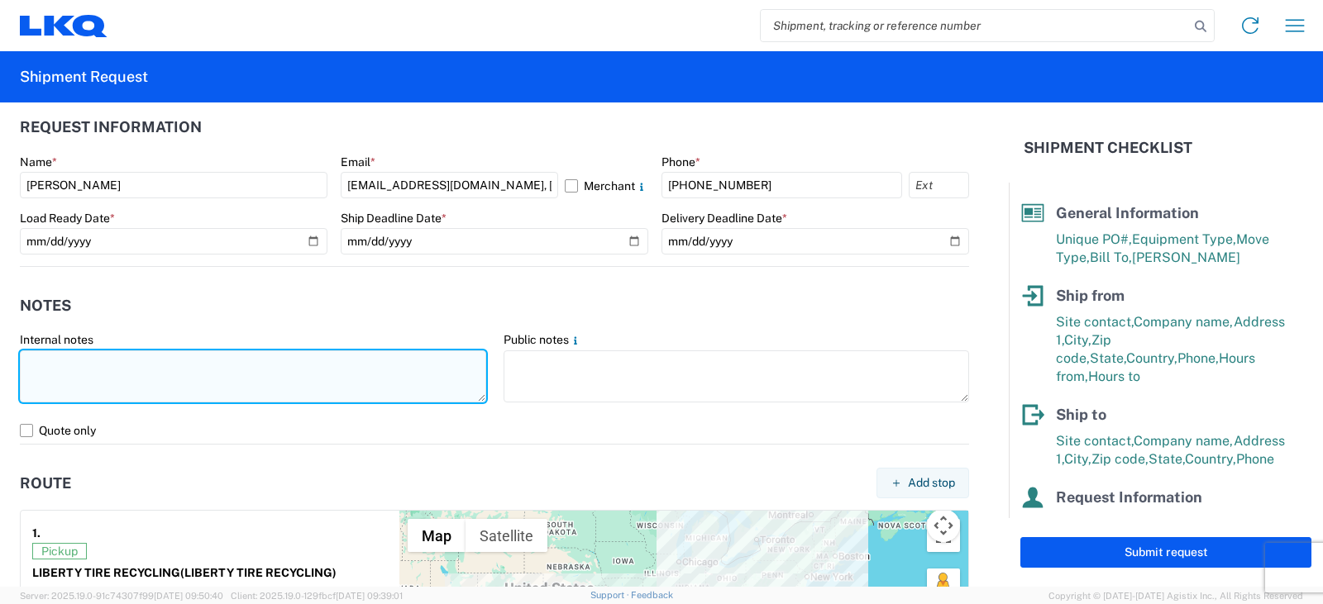
click at [26, 357] on textarea at bounding box center [253, 377] width 466 height 52
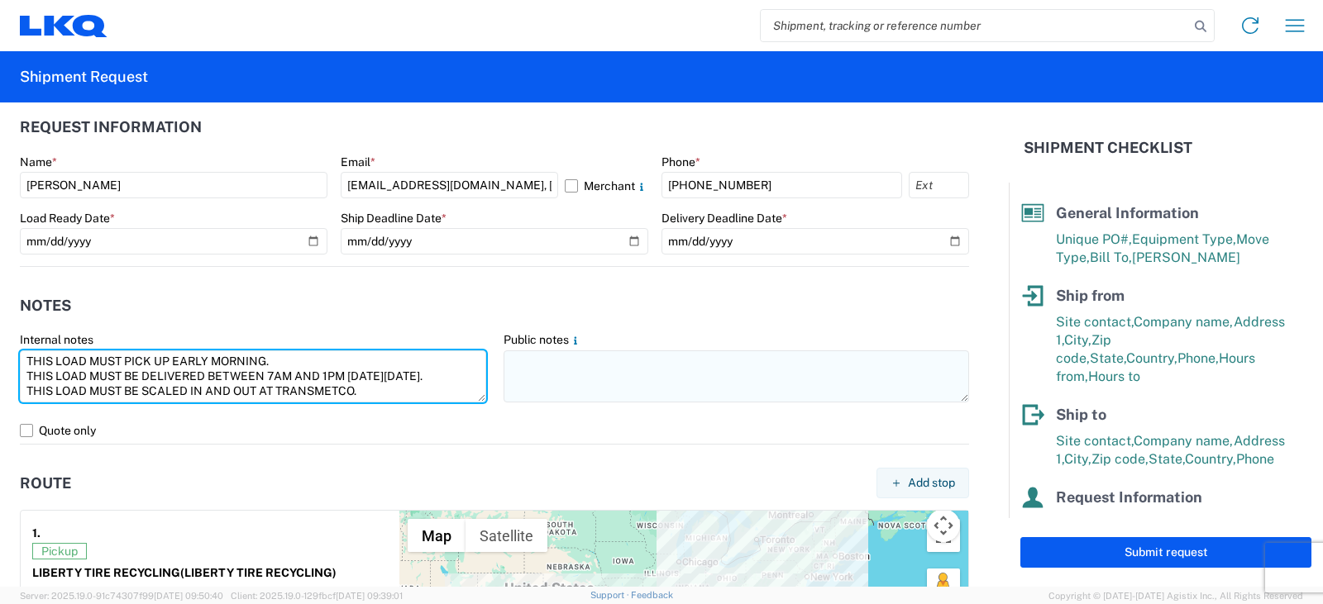
type textarea "THIS LOAD MUST PICK UP EARLY MORNING. THIS LOAD MUST BE DELIVERED BETWEEN 7AM A…"
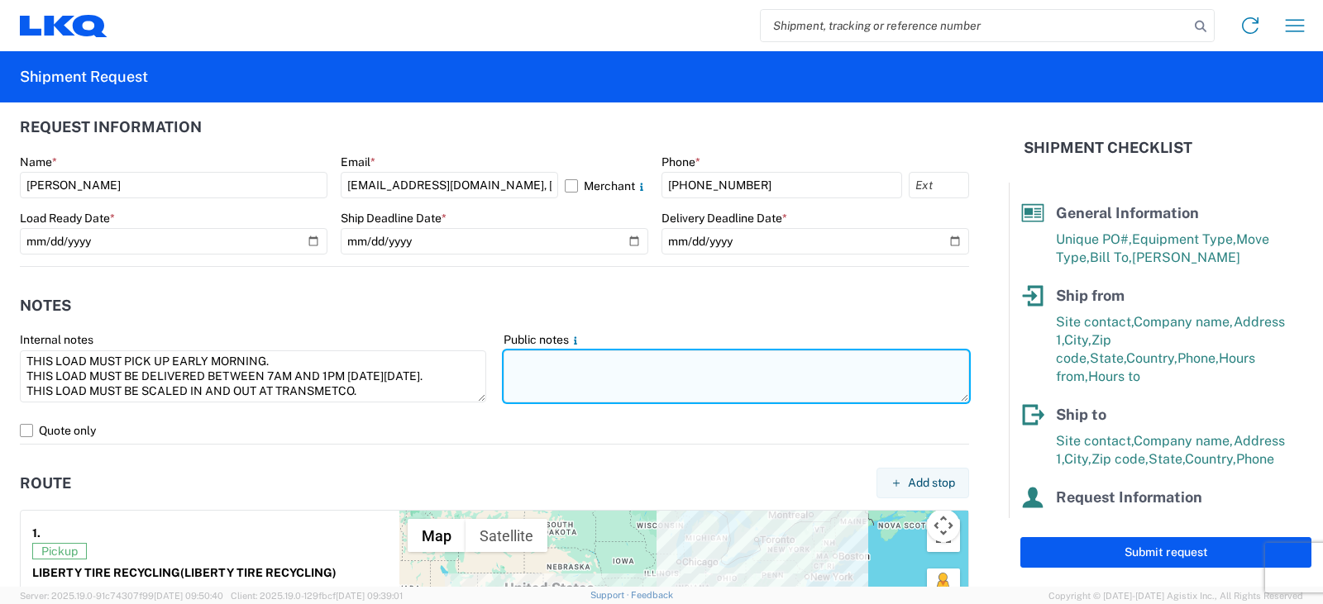
click at [505, 353] on textarea at bounding box center [737, 377] width 466 height 52
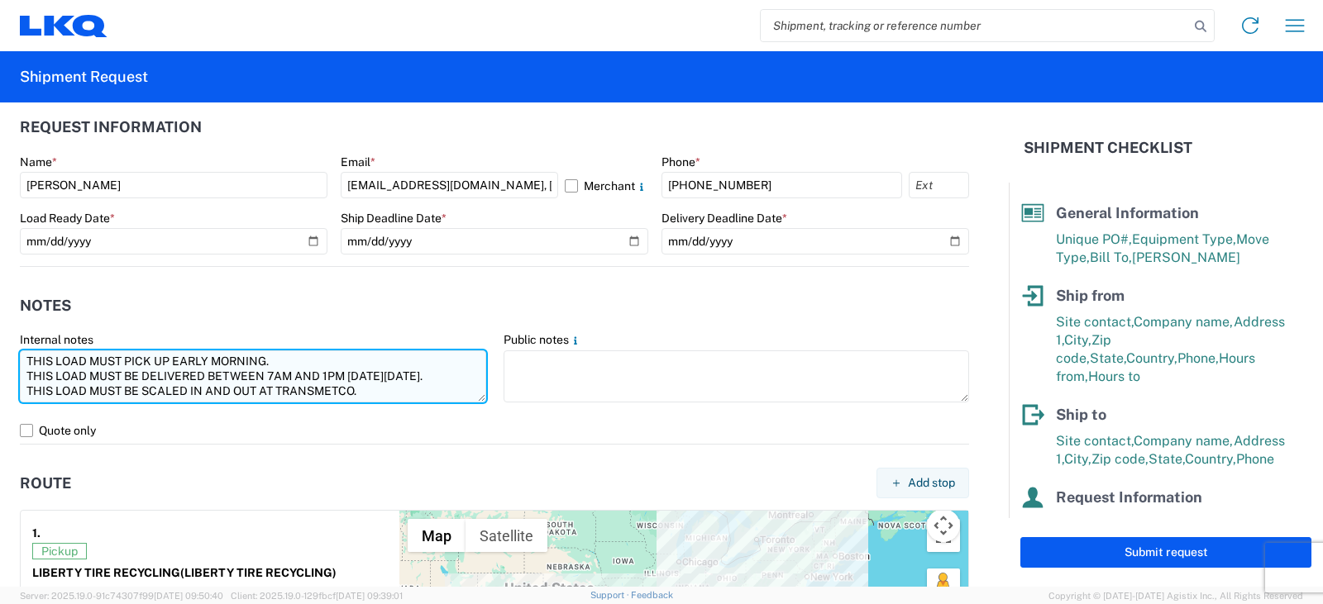
drag, startPoint x: 399, startPoint y: 386, endPoint x: 375, endPoint y: 397, distance: 25.5
click at [398, 386] on textarea "THIS LOAD MUST PICK UP EARLY MORNING. THIS LOAD MUST BE DELIVERED BETWEEN 7AM A…" at bounding box center [253, 377] width 466 height 52
drag, startPoint x: 356, startPoint y: 391, endPoint x: 19, endPoint y: 359, distance: 338.9
click at [19, 359] on agx-form-control-wrapper-v2 "Internal notes THIS LOAD MUST PICK UP EARLY MORNING. THIS LOAD MUST BE DELIVERE…" at bounding box center [254, 374] width 484 height 85
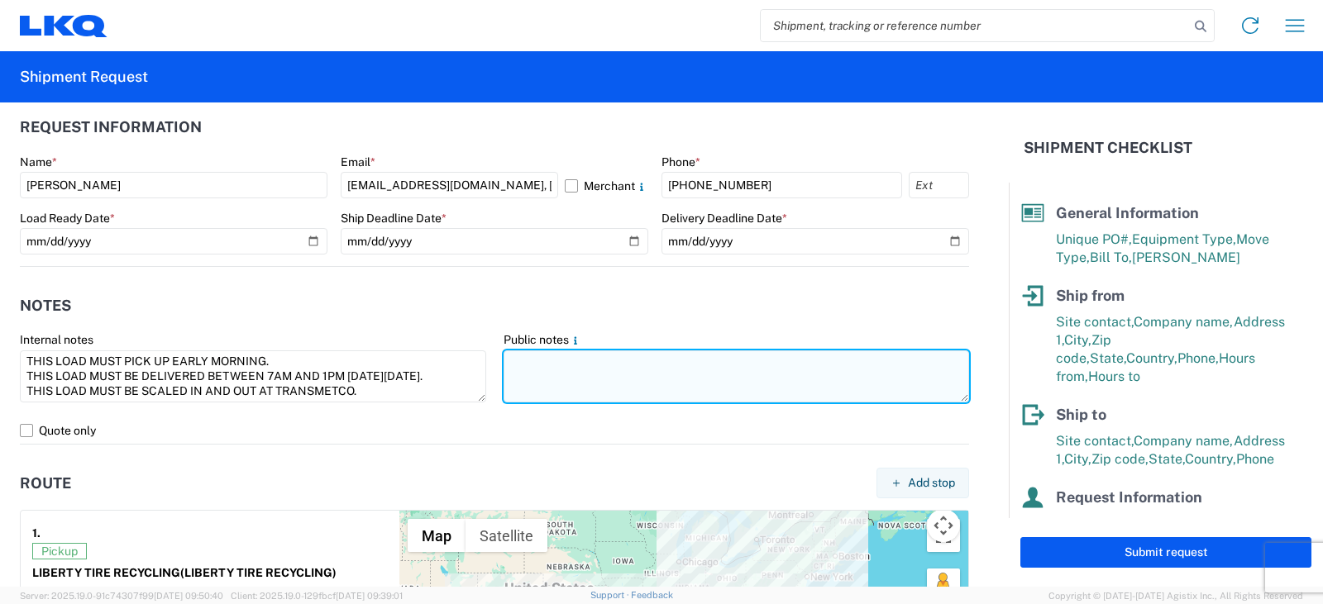
click at [513, 360] on textarea at bounding box center [737, 377] width 466 height 52
paste textarea "THIS LOAD MUST PICK UP EARLY MORNING. THIS LOAD MUST BE DELIVERED BETWEEN 7AM A…"
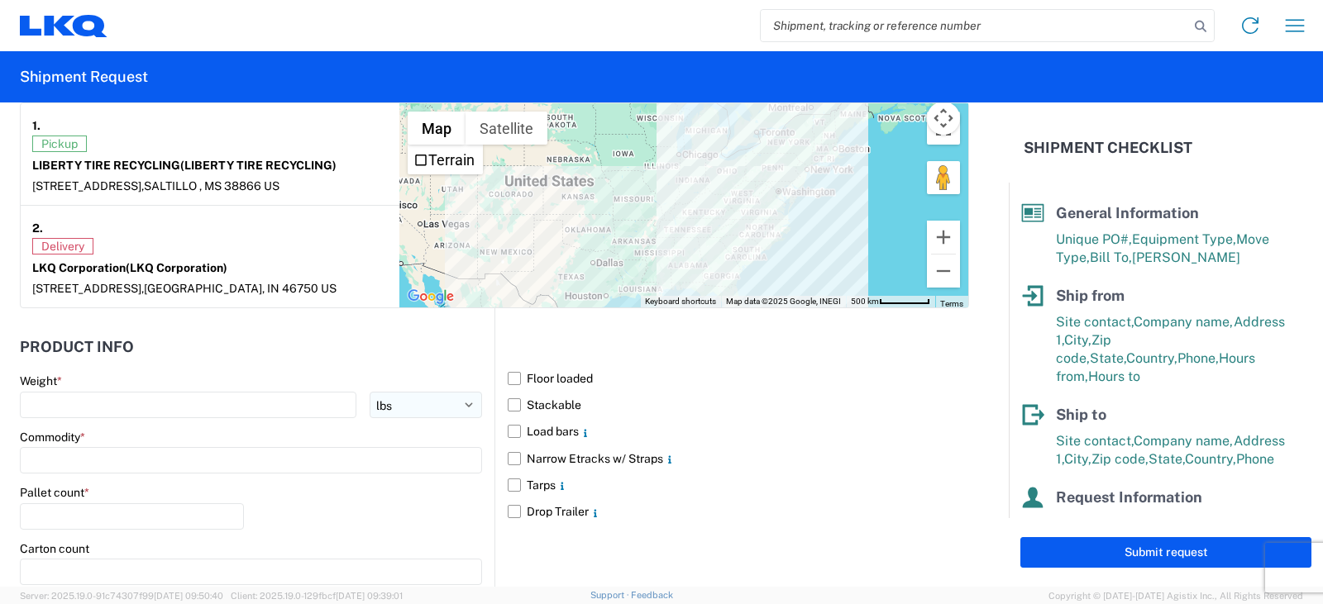
scroll to position [1406, 0]
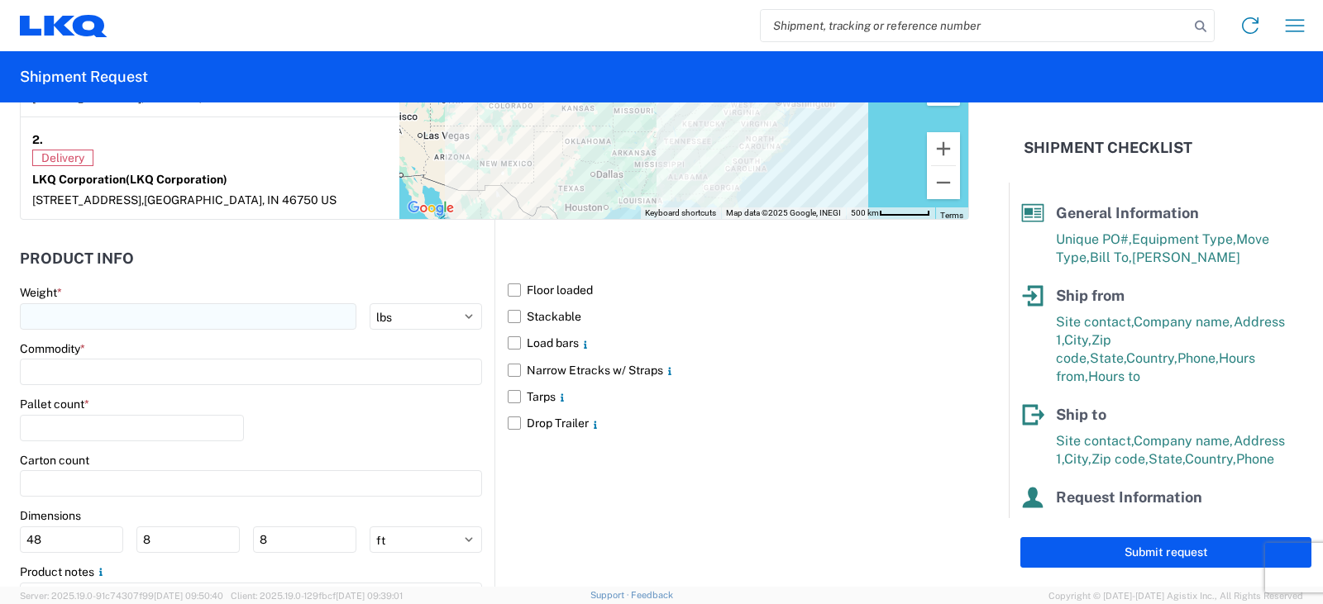
type textarea "THIS LOAD MUST PICK UP EARLY MORNING. THIS LOAD MUST BE DELIVERED BETWEEN 7AM A…"
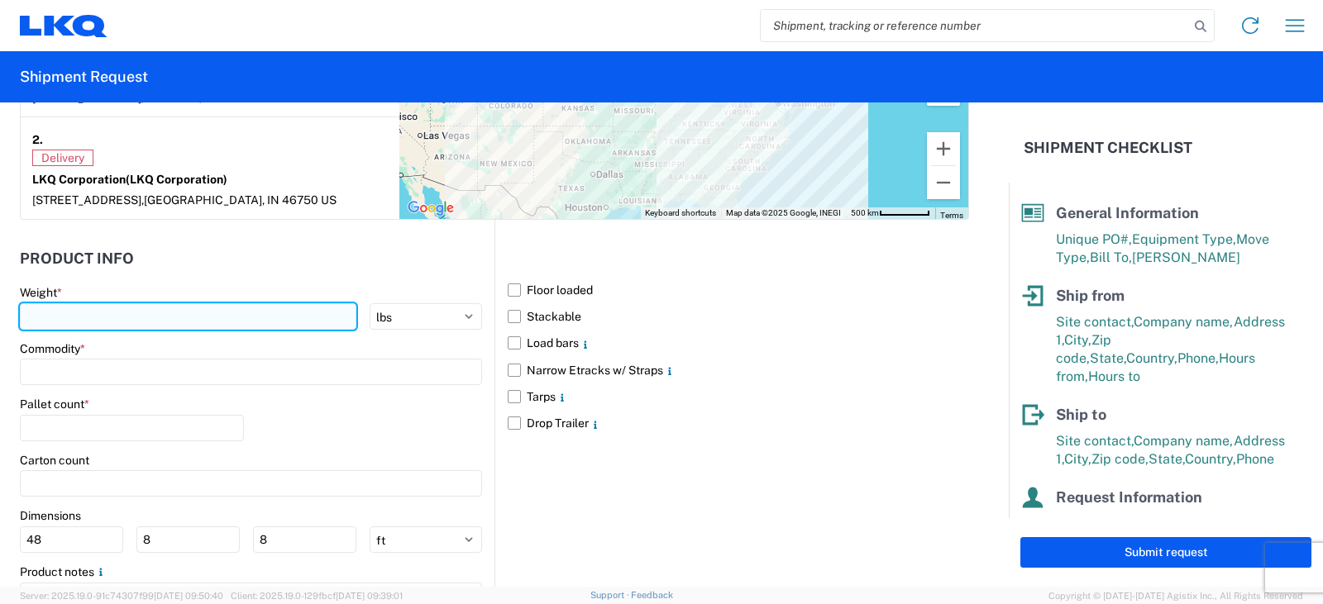
click at [46, 310] on input "number" at bounding box center [188, 316] width 337 height 26
type input "40000"
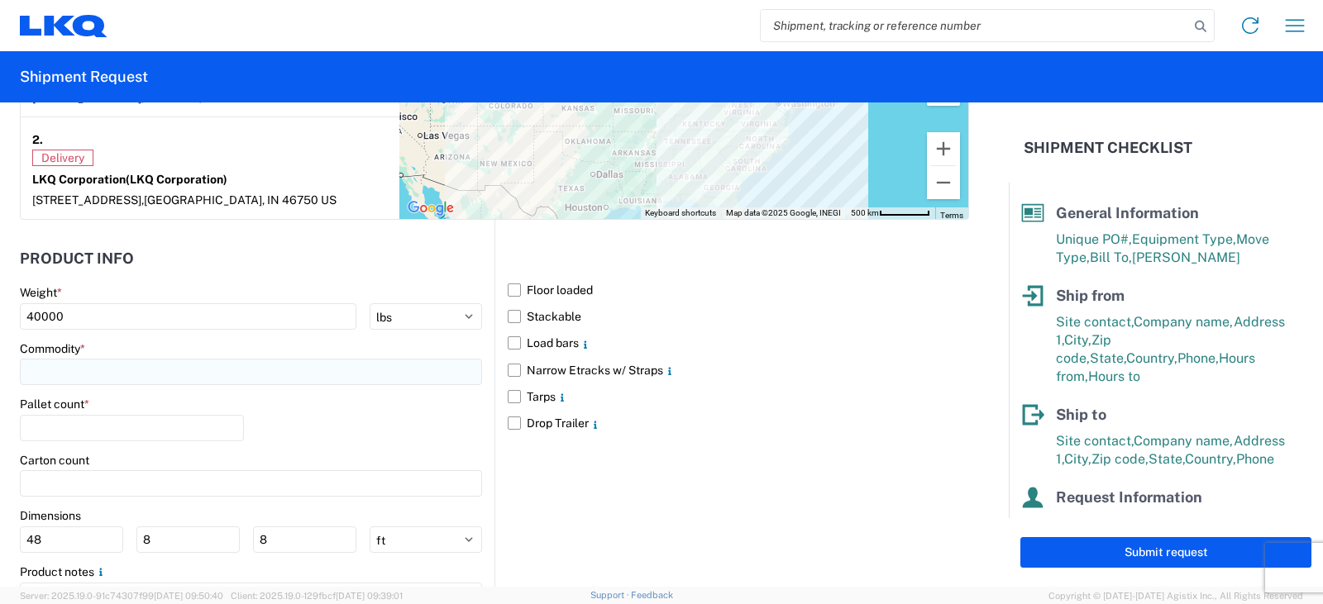
click at [55, 367] on input at bounding box center [251, 372] width 462 height 26
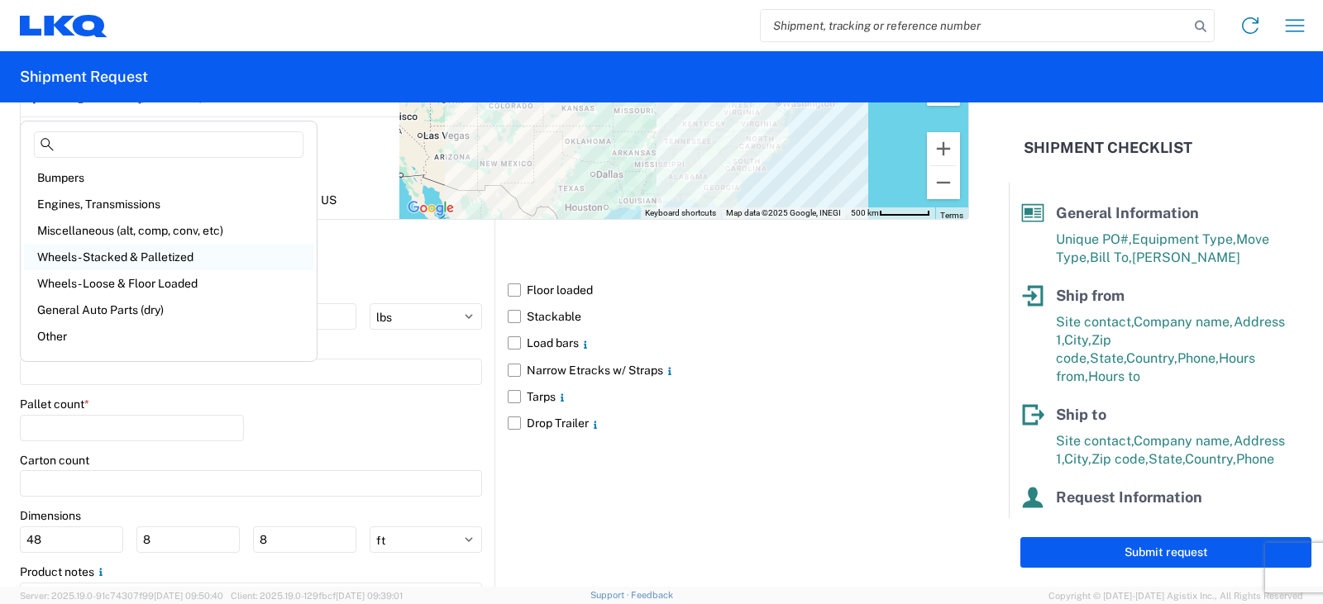
click at [115, 257] on div "Wheels - Stacked & Palletized" at bounding box center [168, 257] width 289 height 26
type input "Wheels - Stacked & Palletized"
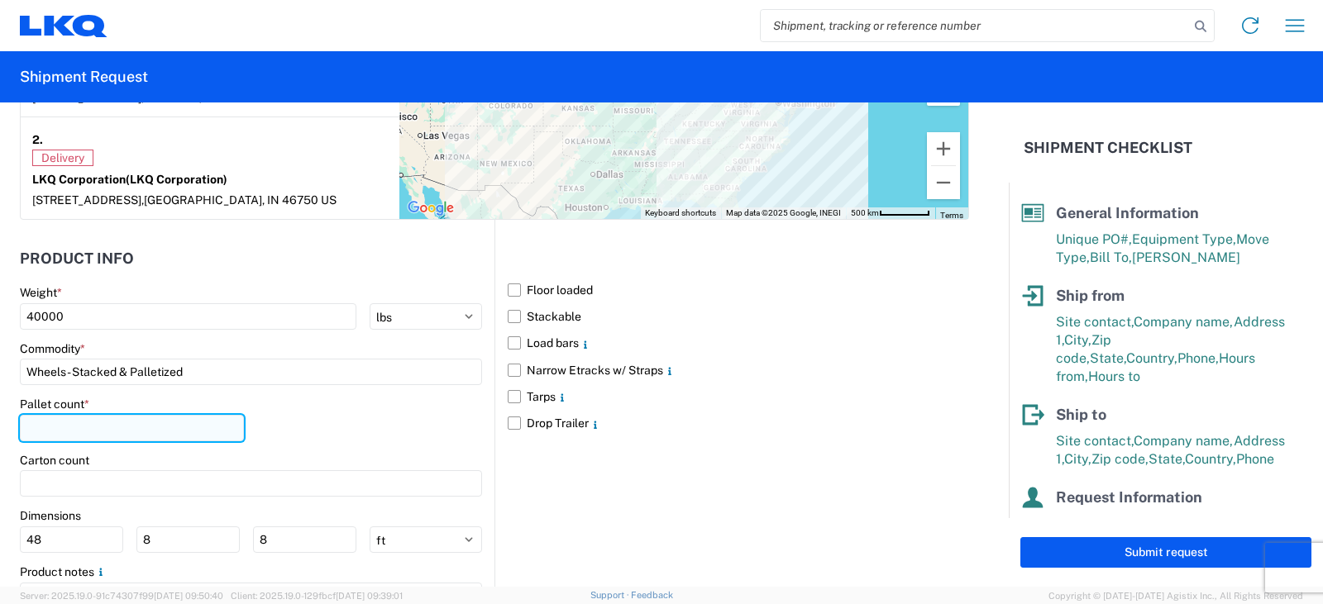
click at [36, 430] on input "number" at bounding box center [132, 428] width 224 height 26
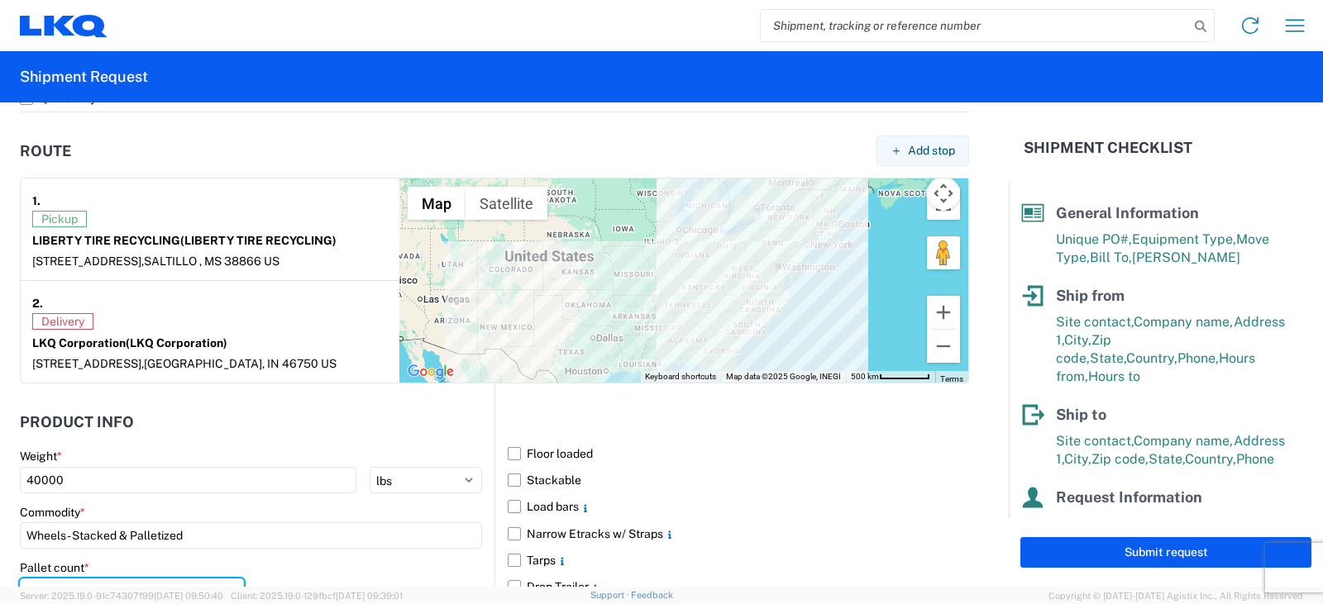
scroll to position [1240, 0]
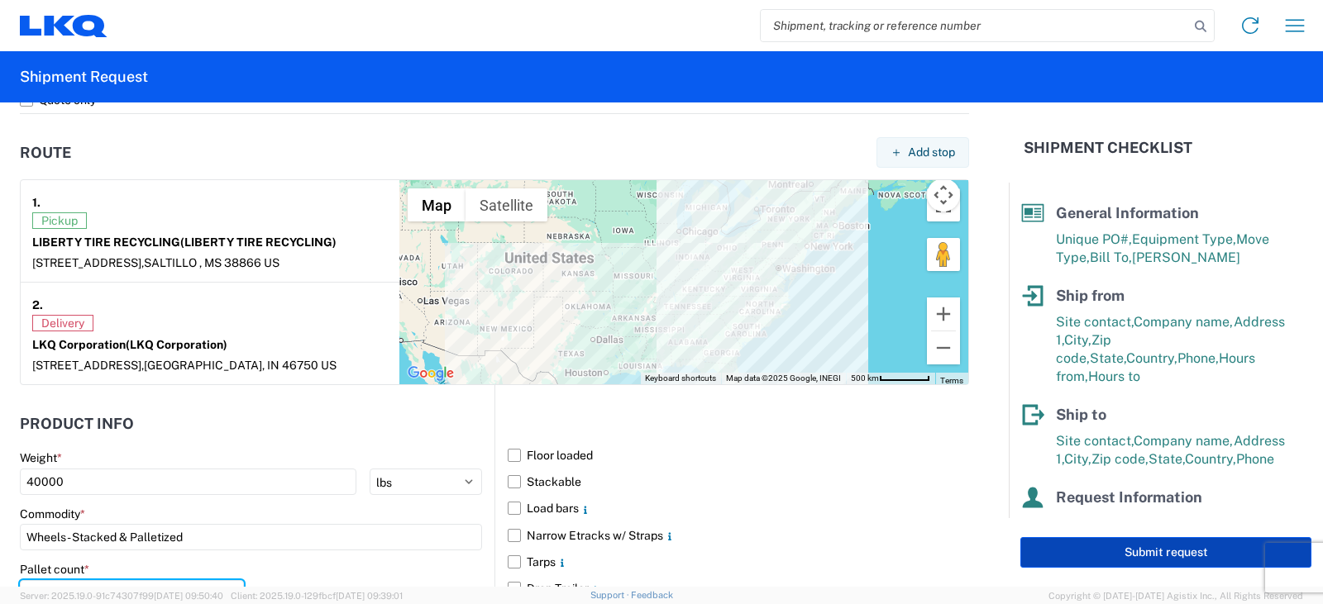
type input "48"
click at [1175, 552] on button "Submit request" at bounding box center [1165, 552] width 291 height 31
select select "US"
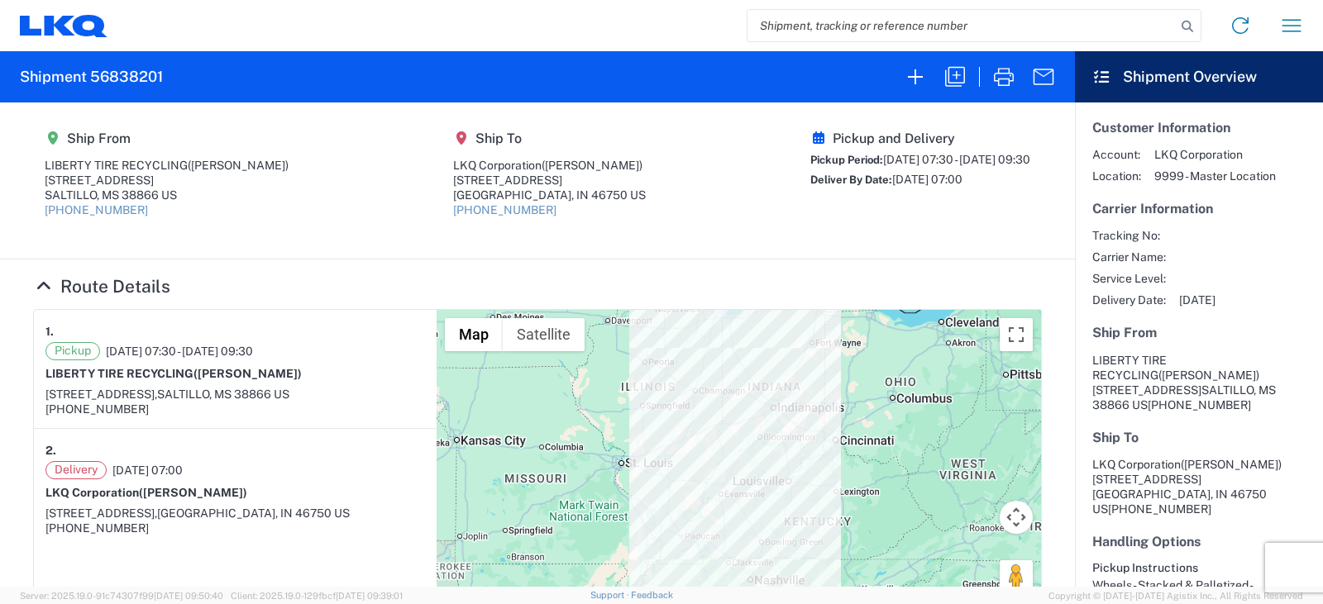
click at [867, 254] on section "Ship From LIBERTY TIRE RECYCLING (RONNIE RAINES) 2058 HWY 145 SALTILLO, MS 3886…" at bounding box center [537, 181] width 1075 height 157
